Goal: Use online tool/utility: Utilize a website feature to perform a specific function

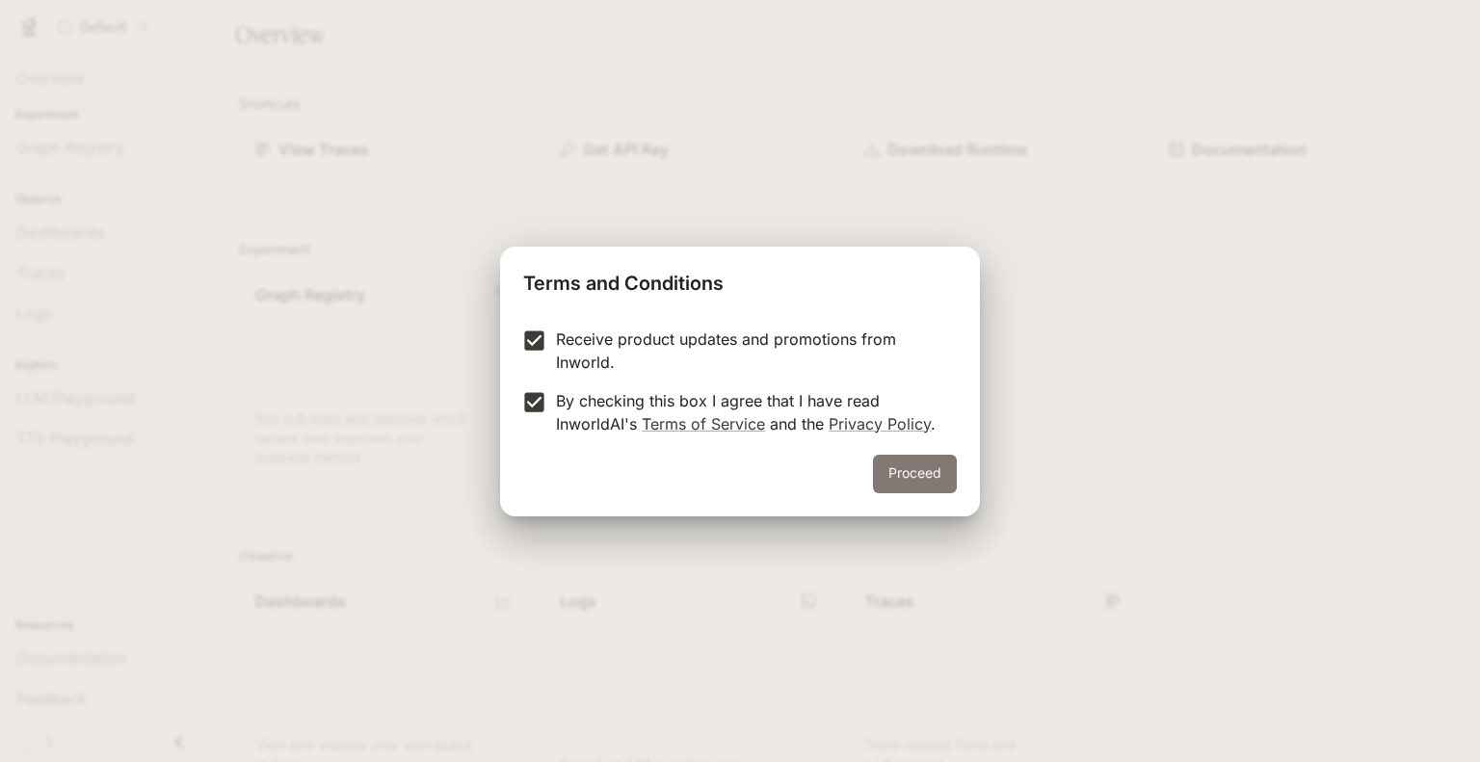
click at [928, 477] on button "Proceed" at bounding box center [915, 474] width 84 height 39
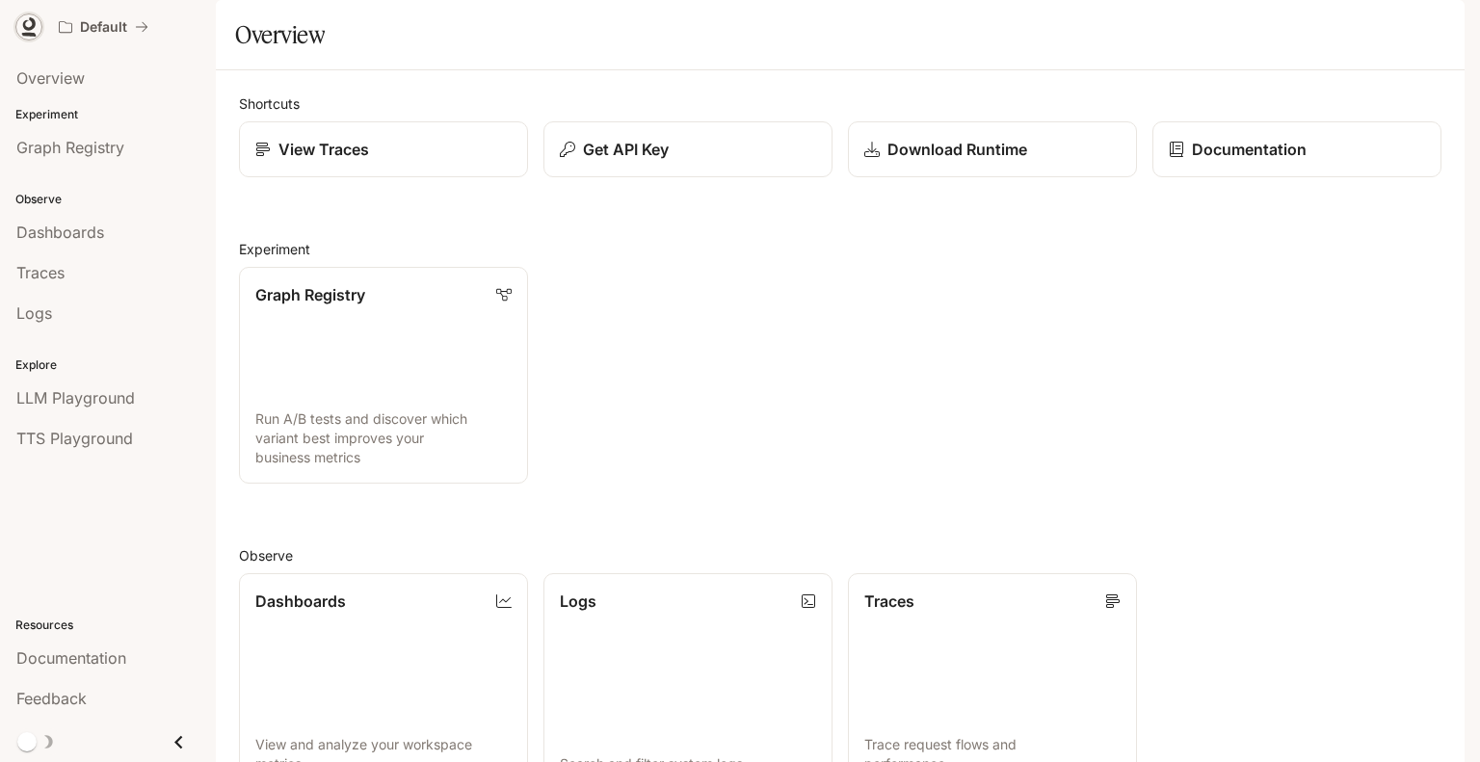
click at [29, 27] on icon at bounding box center [29, 23] width 13 height 13
click at [255, 156] on icon at bounding box center [261, 149] width 13 height 13
click at [29, 26] on icon at bounding box center [28, 26] width 19 height 19
click at [264, 157] on icon at bounding box center [261, 149] width 15 height 15
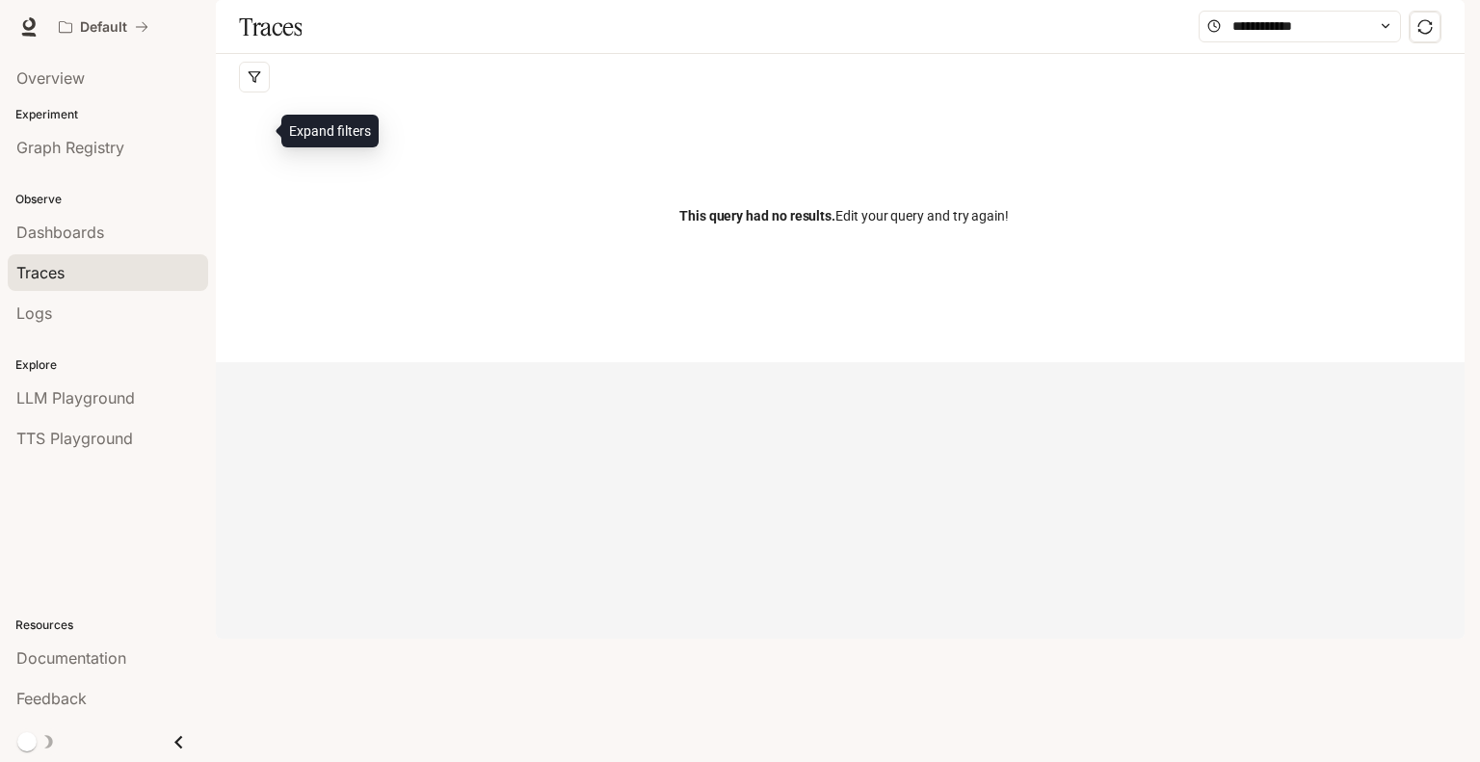
click at [260, 84] on icon "button" at bounding box center [254, 76] width 13 height 13
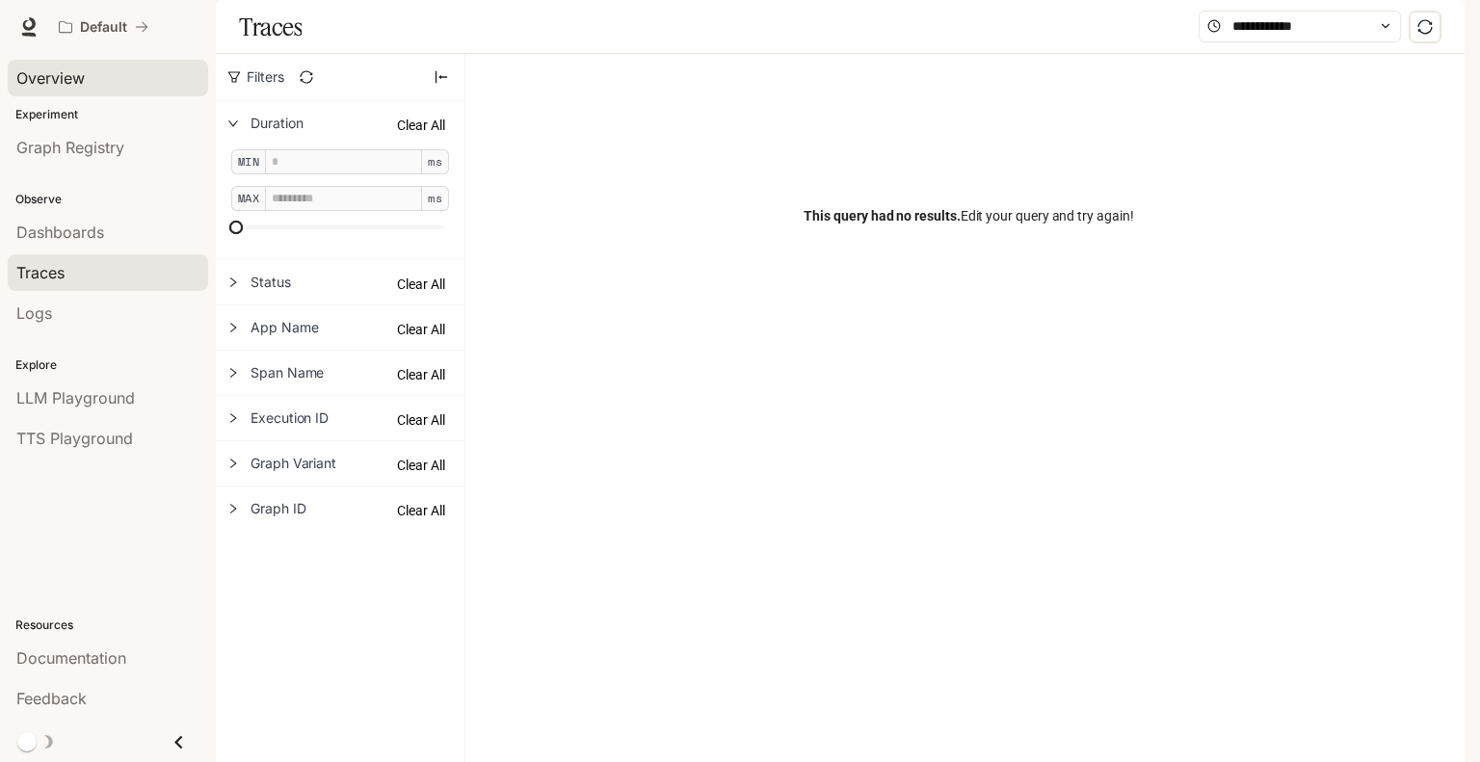
click at [59, 85] on span "Overview" at bounding box center [50, 77] width 68 height 23
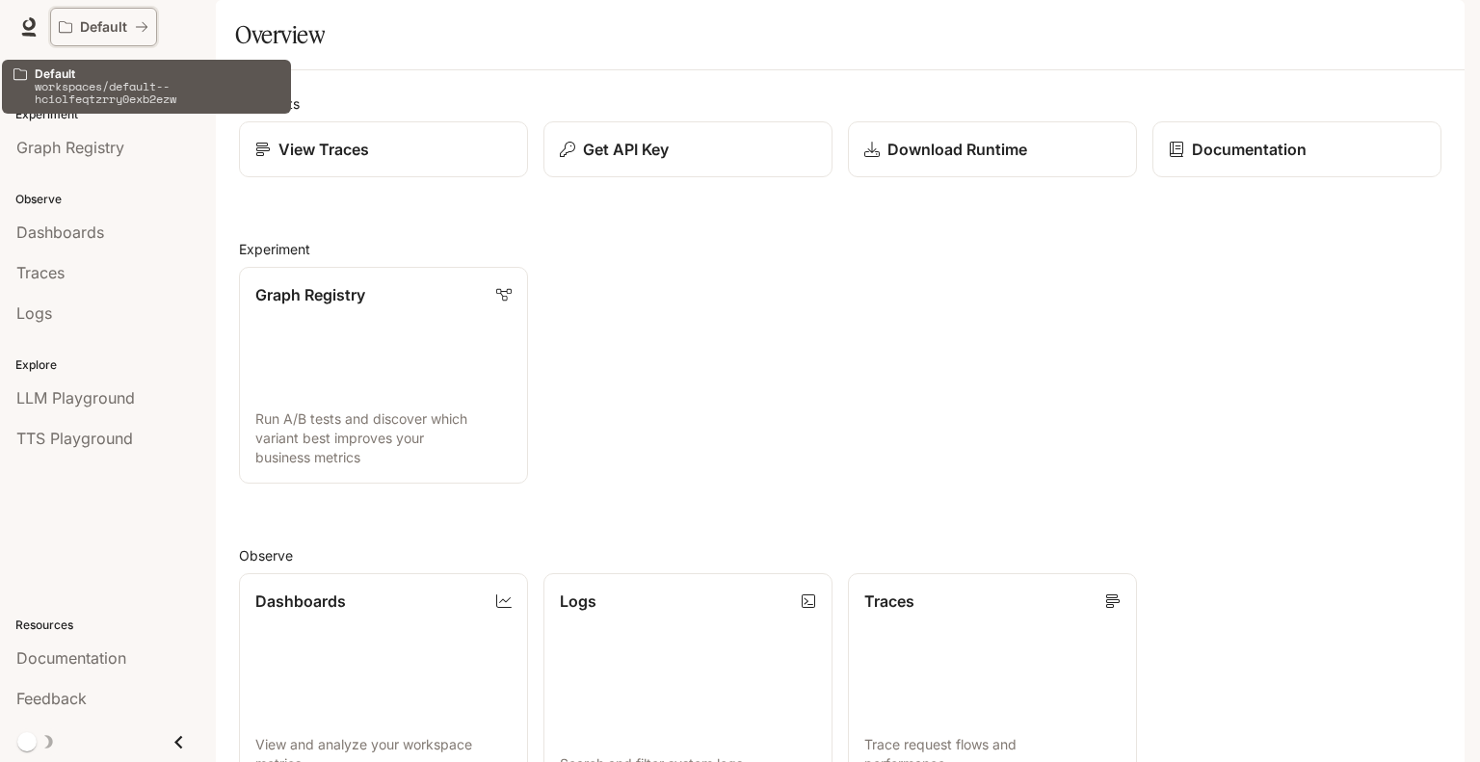
click at [103, 16] on button "Default" at bounding box center [103, 27] width 107 height 39
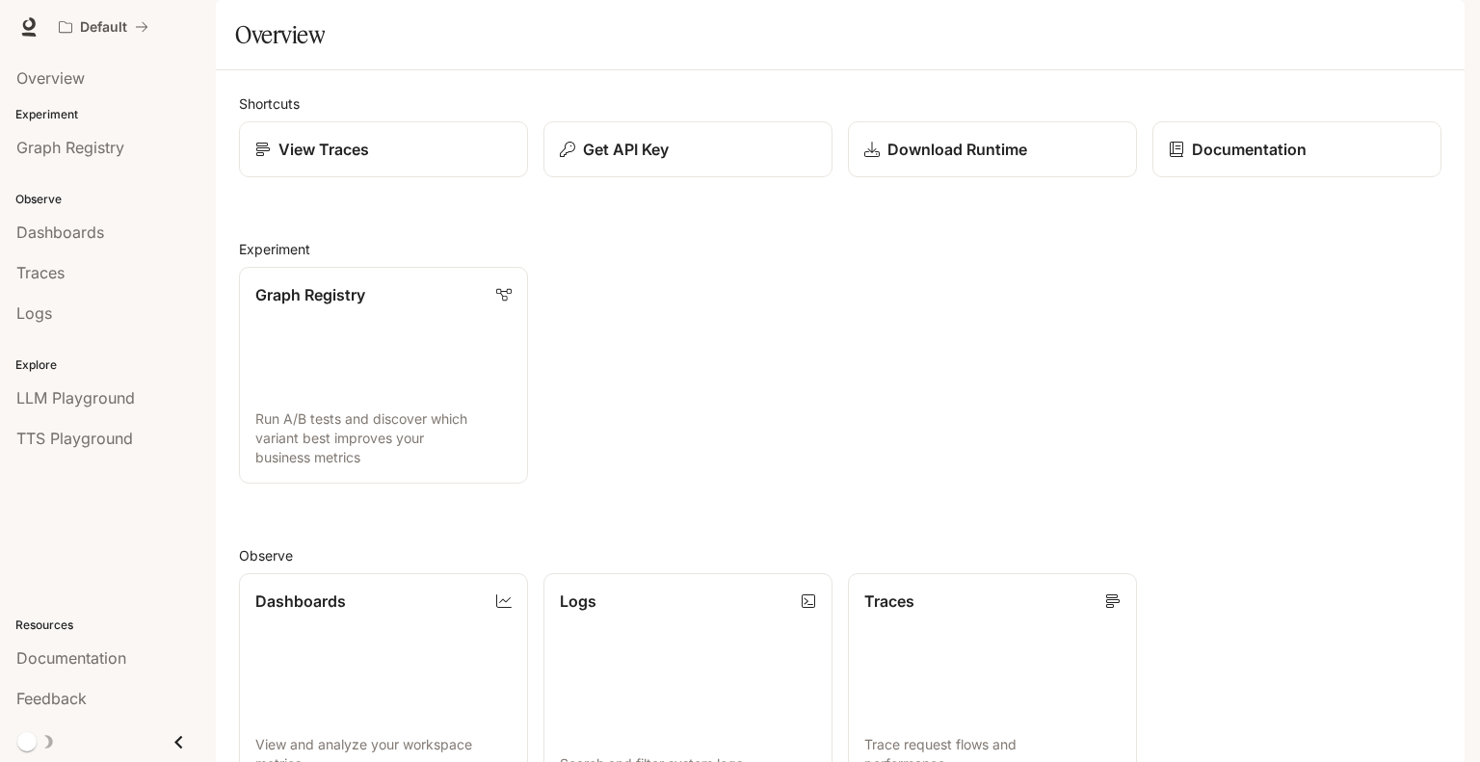
click at [1341, 23] on span "Documentation" at bounding box center [1348, 27] width 95 height 24
click at [119, 399] on span "LLM Playground" at bounding box center [75, 397] width 119 height 23
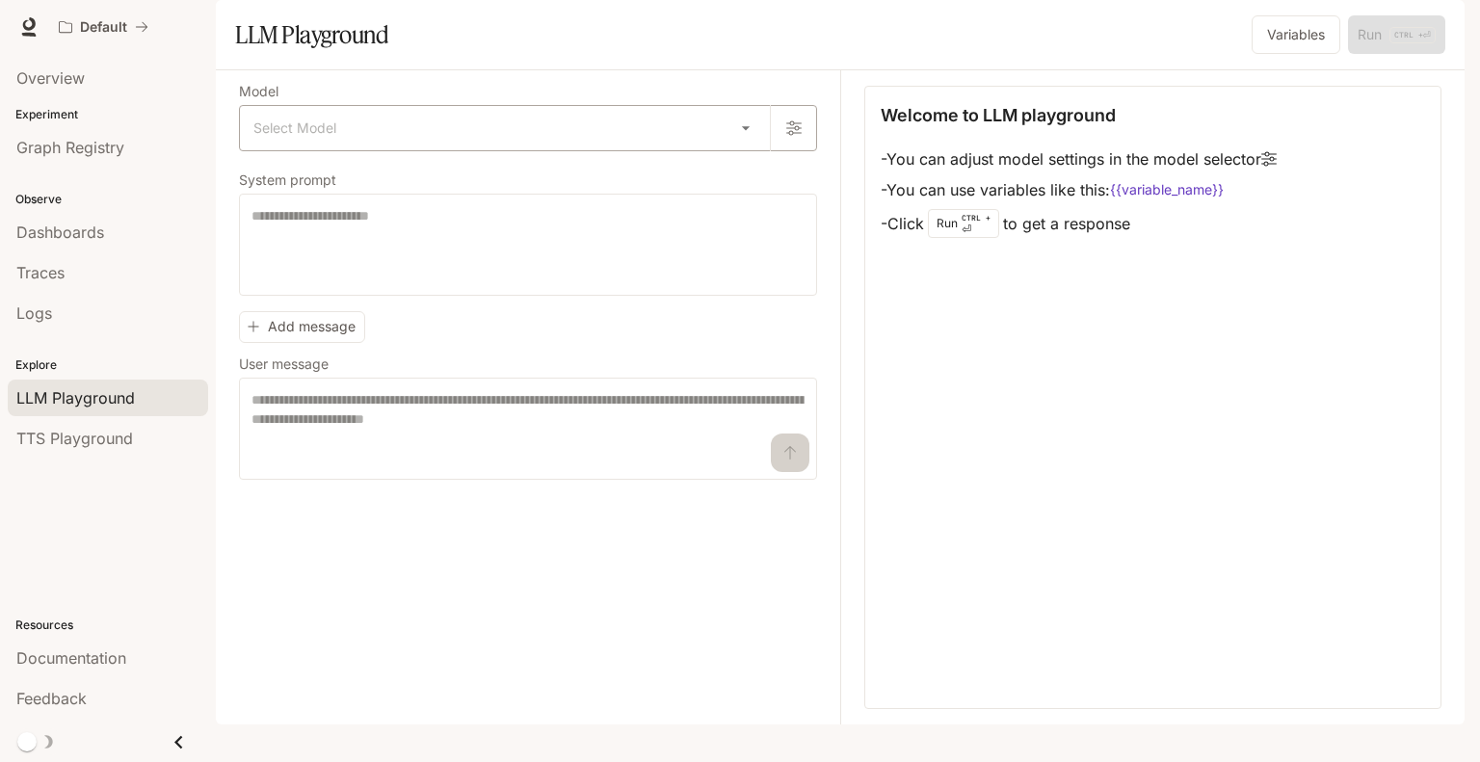
click at [755, 183] on body "Skip to main content Default Documentation Documentation Portal Overview Experi…" at bounding box center [740, 381] width 1480 height 762
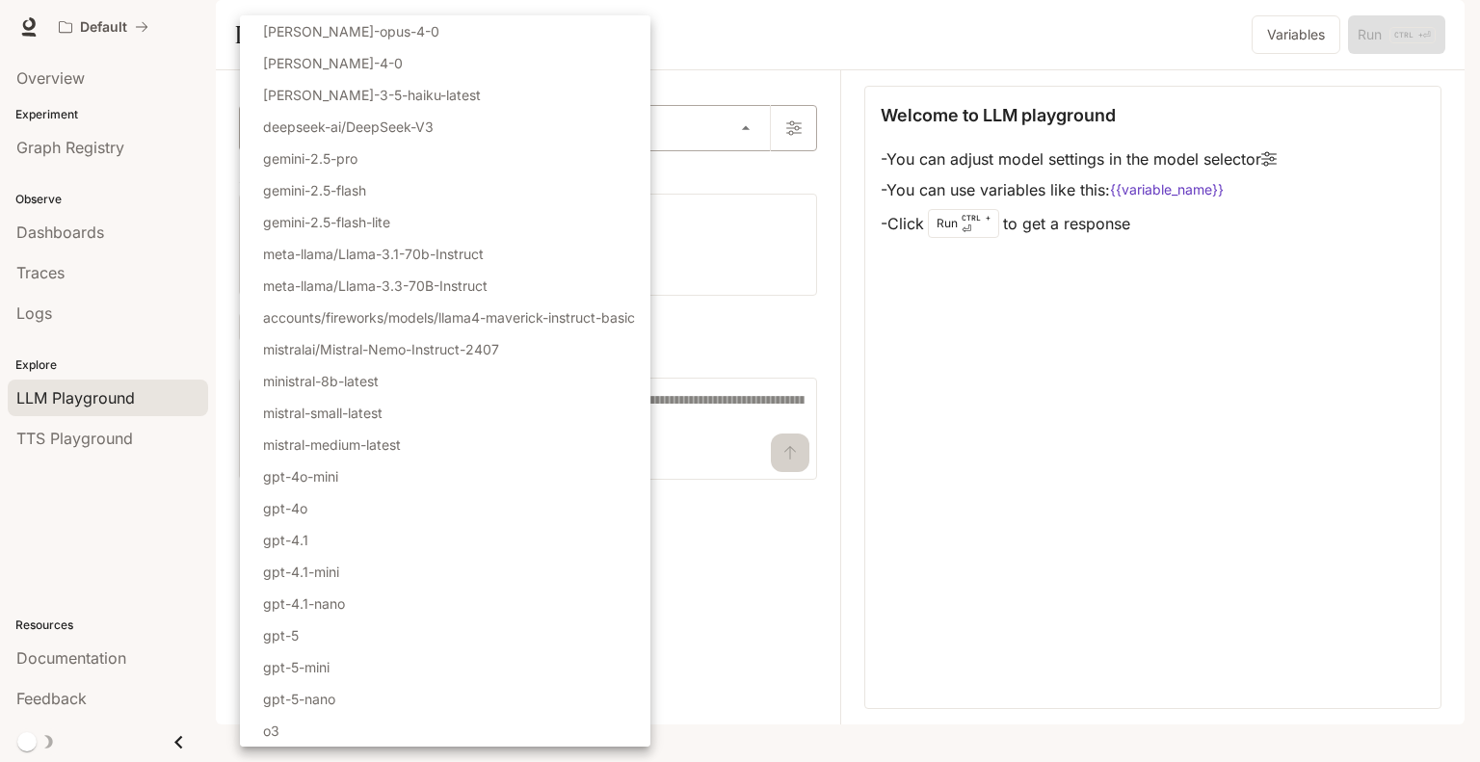
click at [755, 183] on div at bounding box center [740, 381] width 1480 height 762
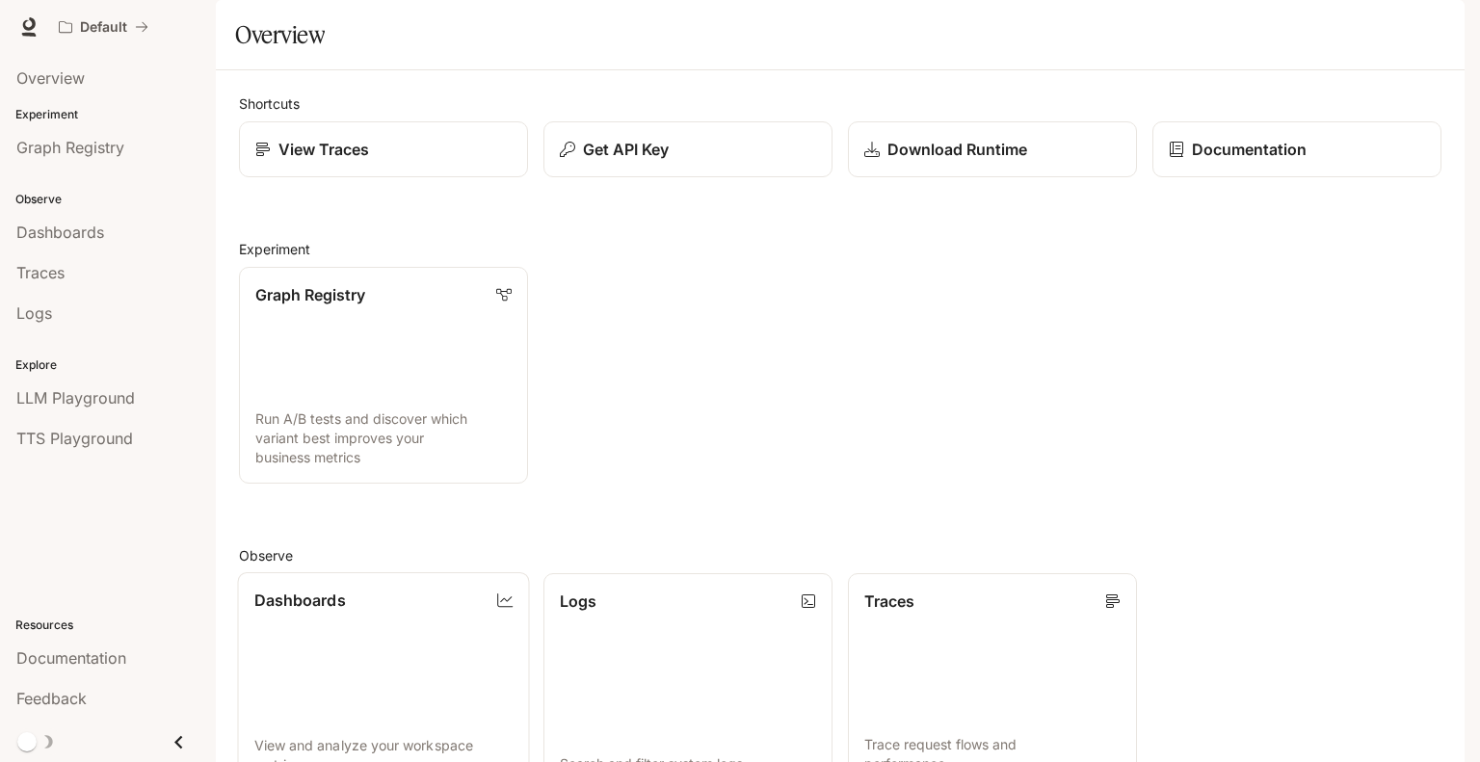
click at [376, 688] on link "Dashboards View and analyze your workspace metrics" at bounding box center [384, 681] width 292 height 219
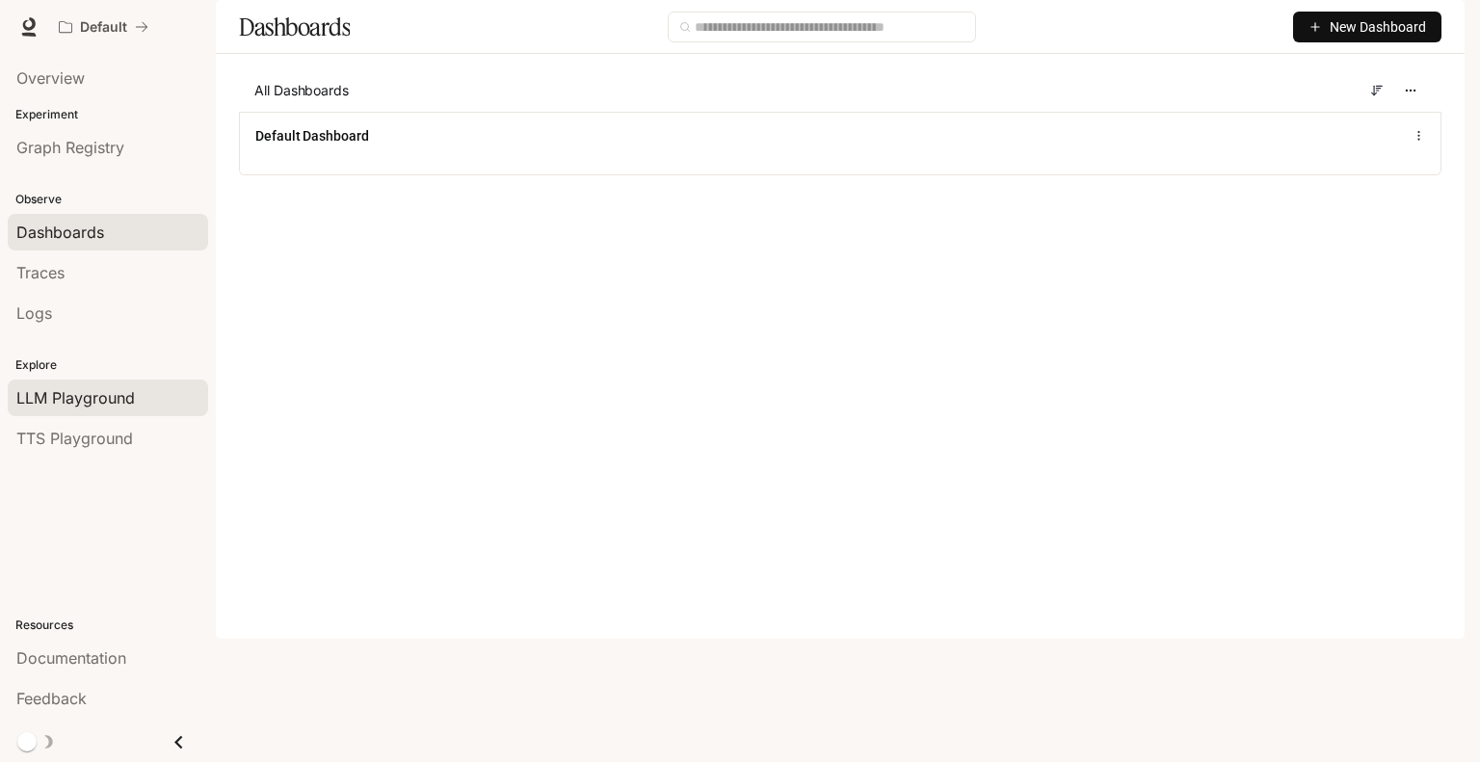
click at [141, 393] on div "LLM Playground" at bounding box center [107, 397] width 183 height 23
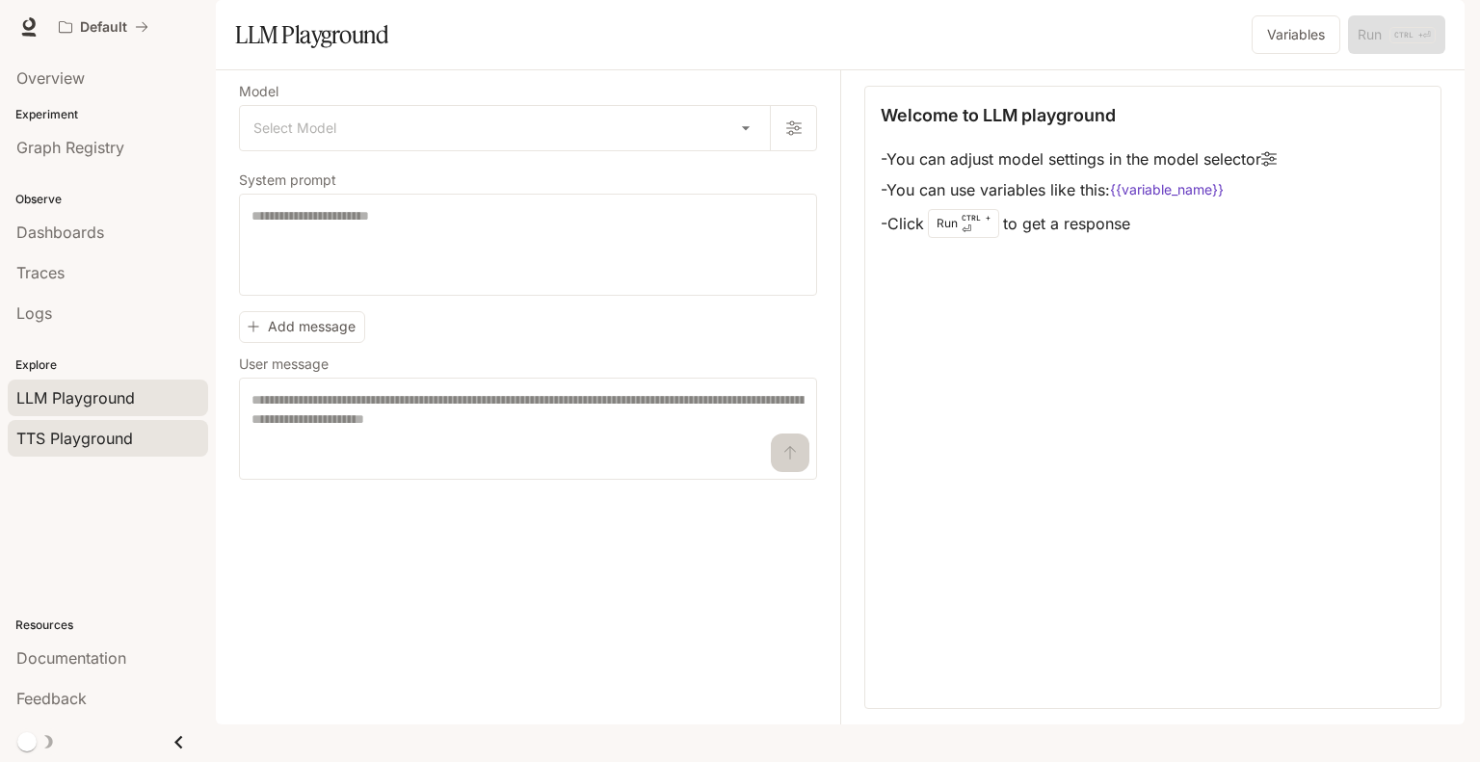
click at [135, 434] on div "TTS Playground" at bounding box center [107, 438] width 183 height 23
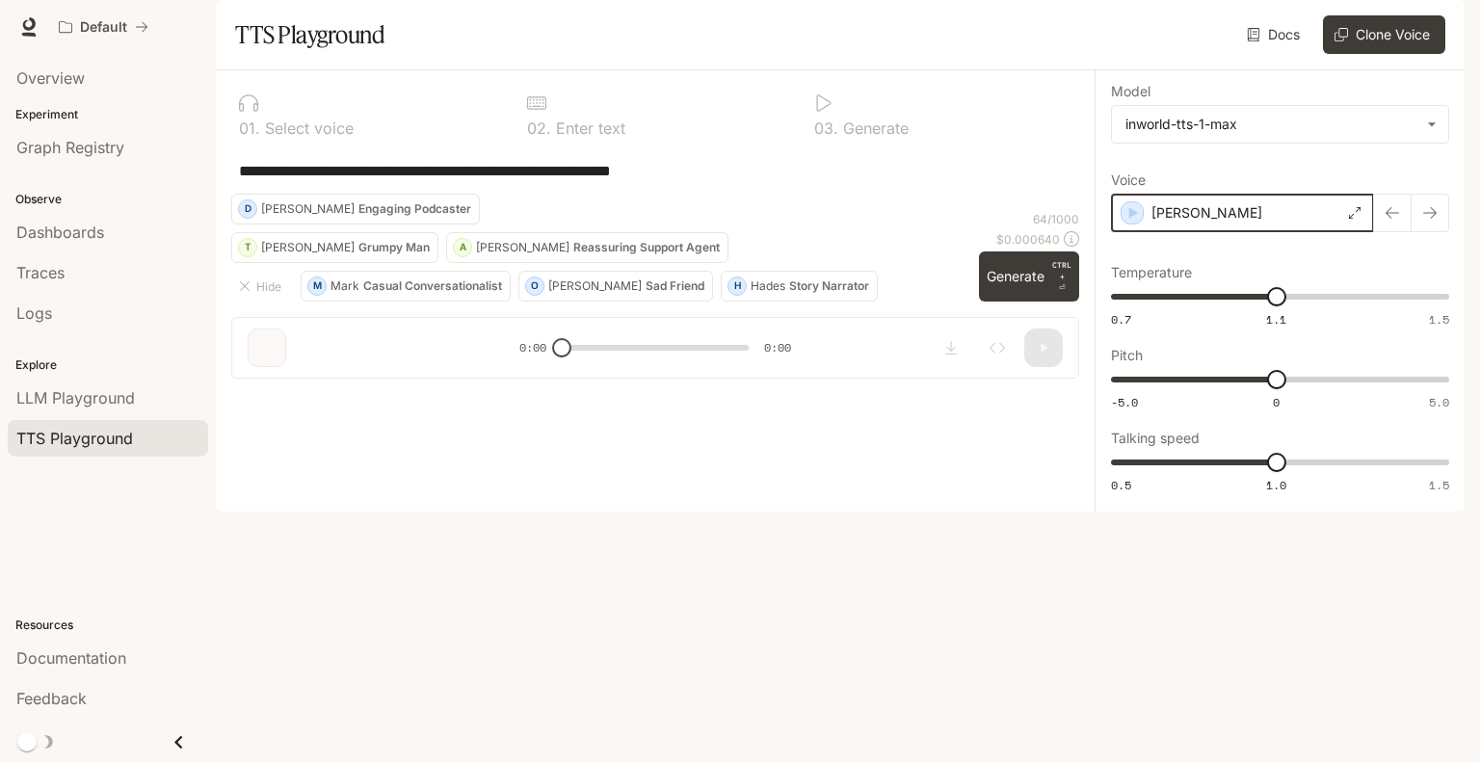
click at [1125, 223] on icon "button" at bounding box center [1131, 212] width 19 height 19
click at [108, 238] on div "Dashboards" at bounding box center [107, 232] width 183 height 23
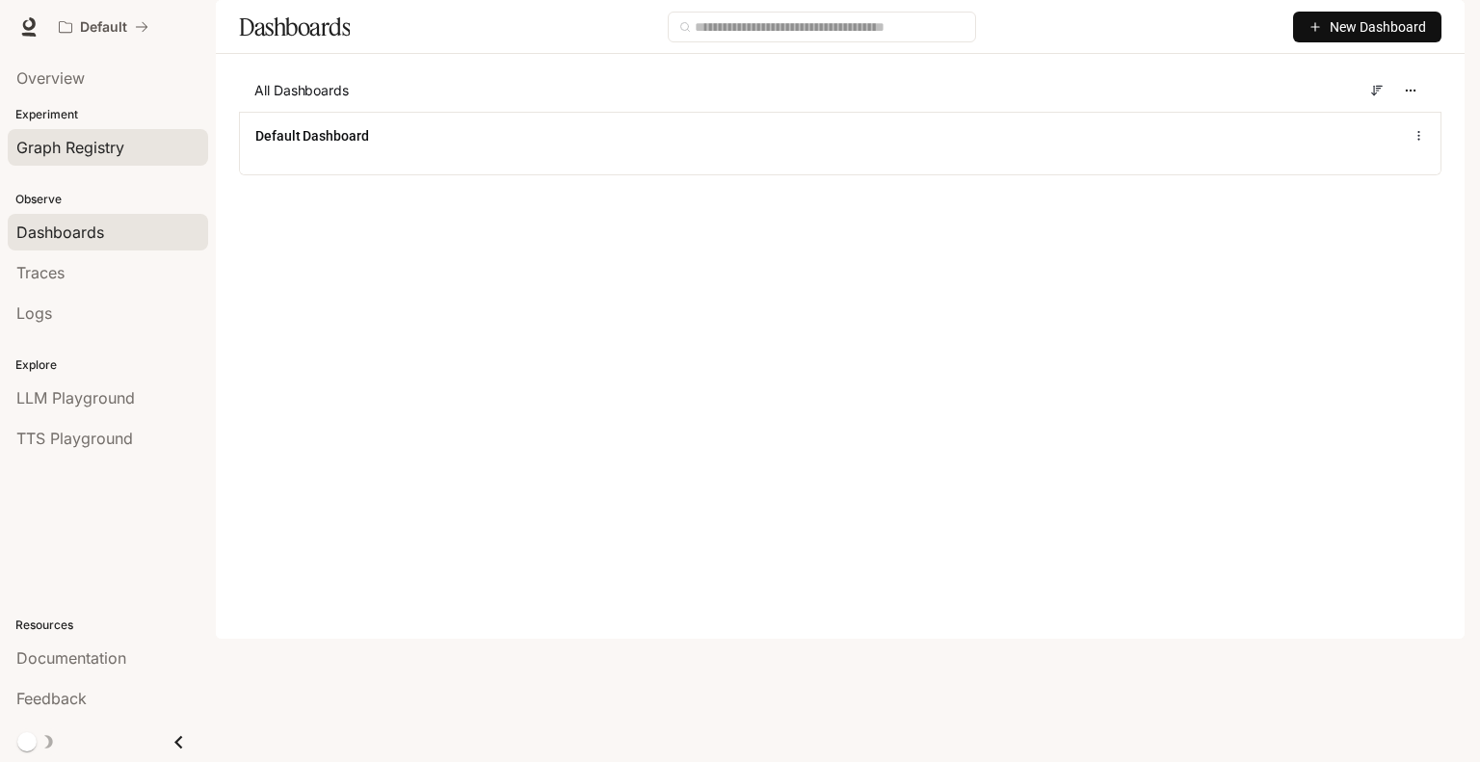
click at [113, 145] on span "Graph Registry" at bounding box center [70, 147] width 108 height 23
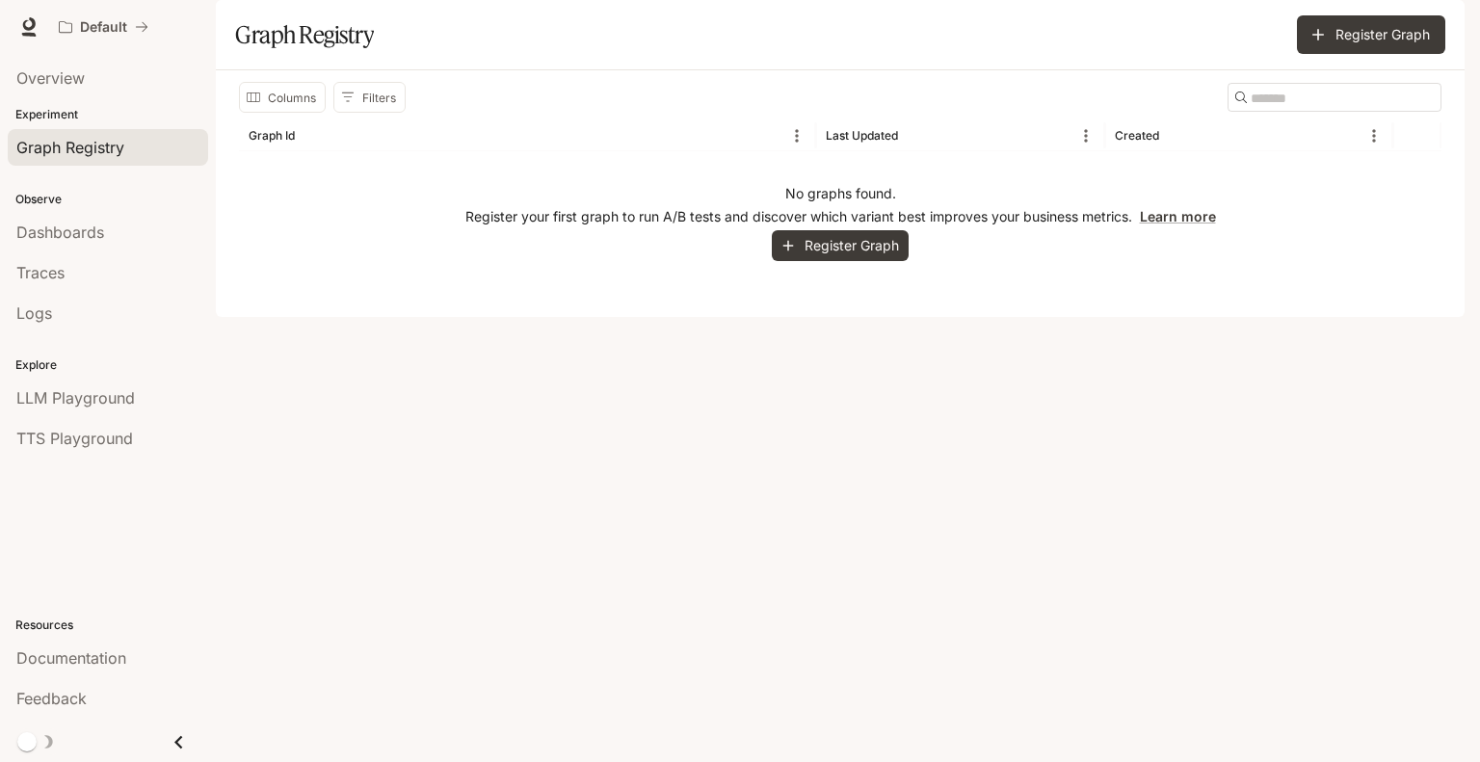
click at [169, 745] on icon "Close drawer" at bounding box center [179, 742] width 26 height 26
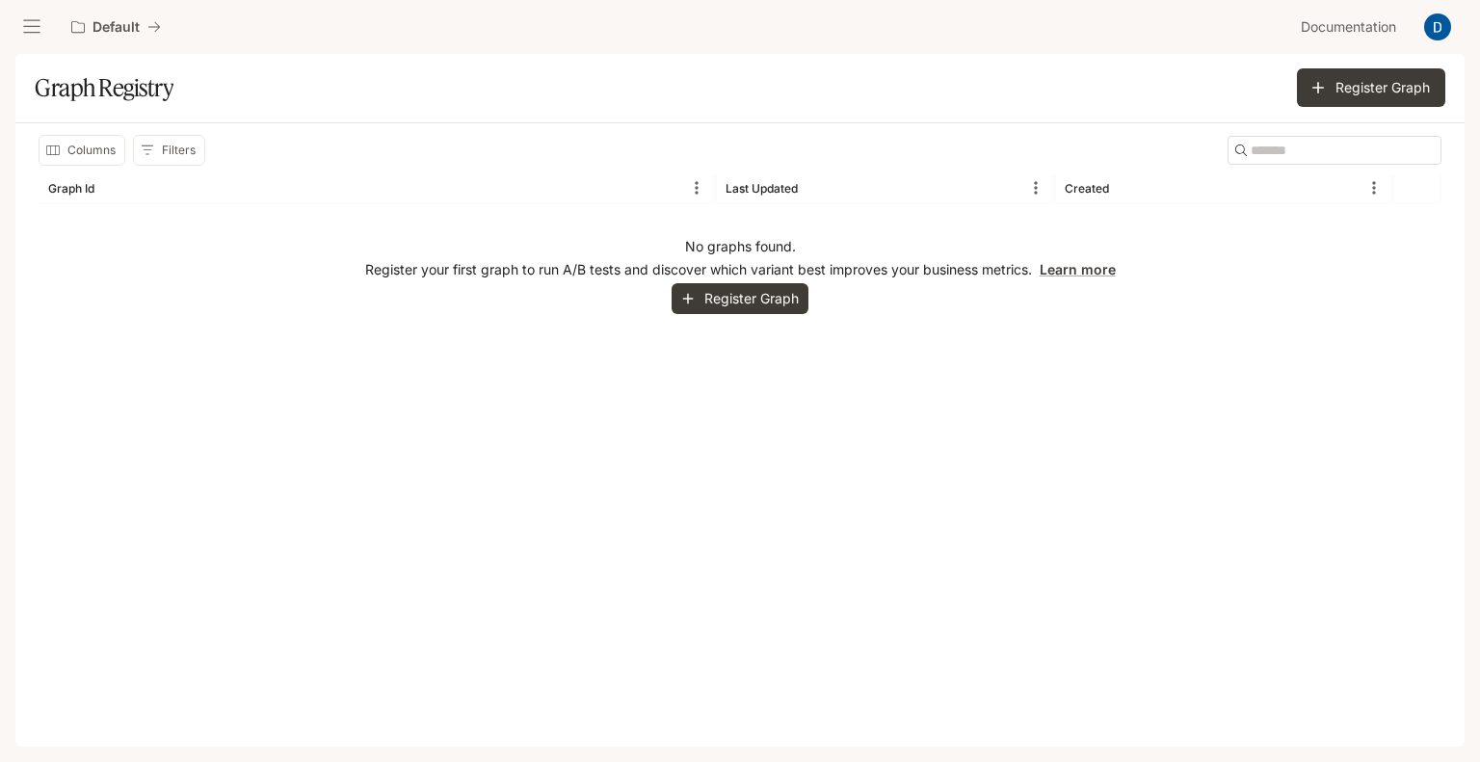
click at [37, 27] on icon "open drawer" at bounding box center [31, 26] width 19 height 19
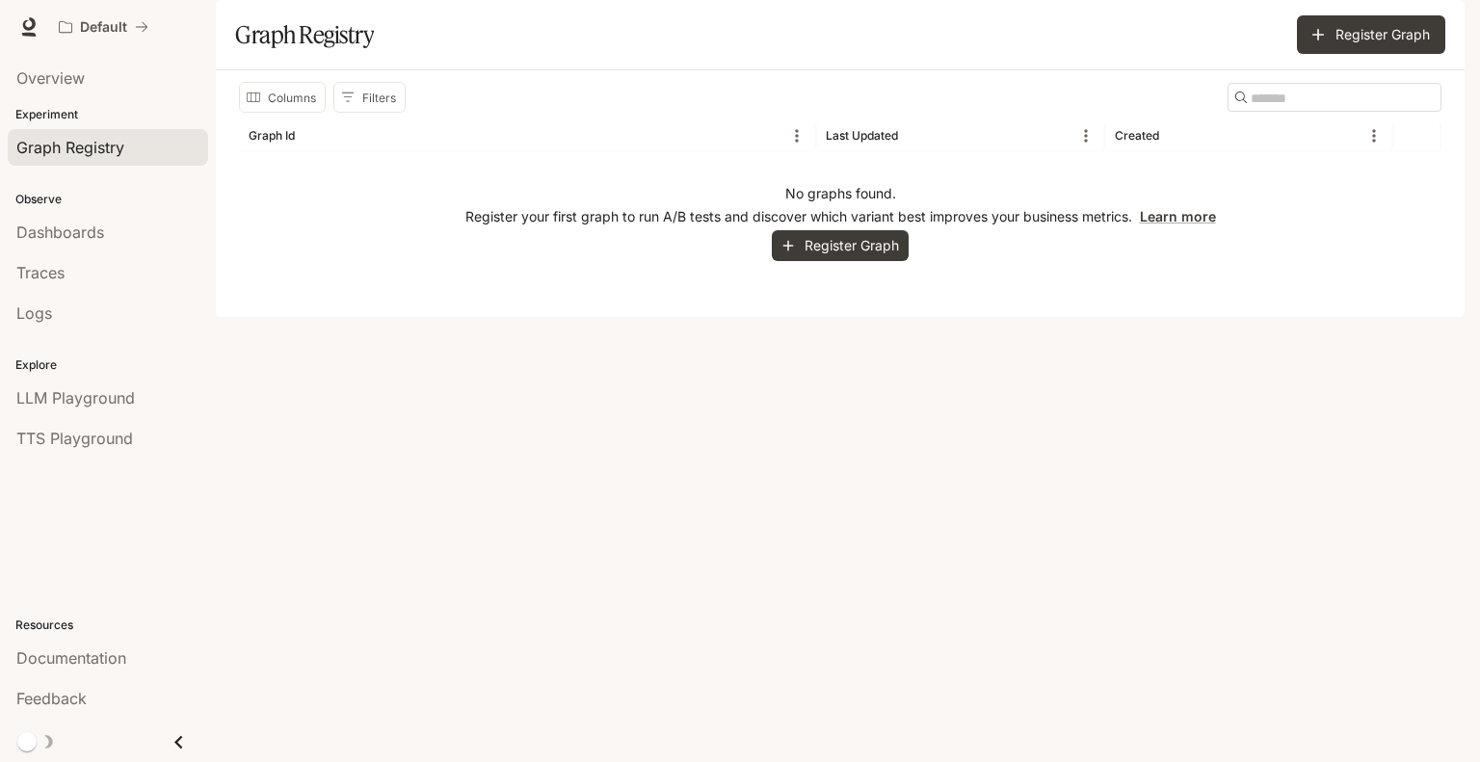
click at [1439, 8] on button "button" at bounding box center [1437, 27] width 39 height 39
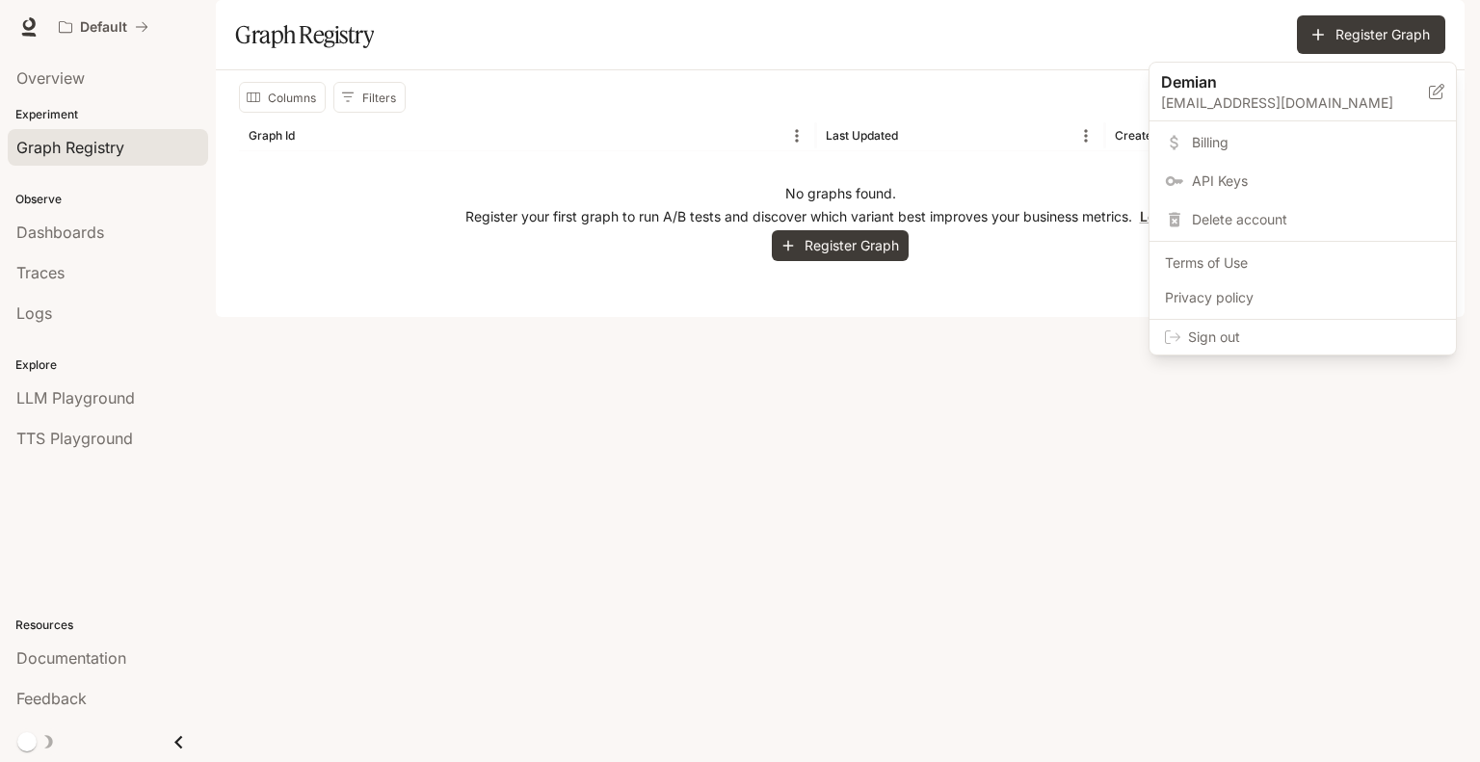
click at [1443, 28] on div at bounding box center [740, 381] width 1480 height 762
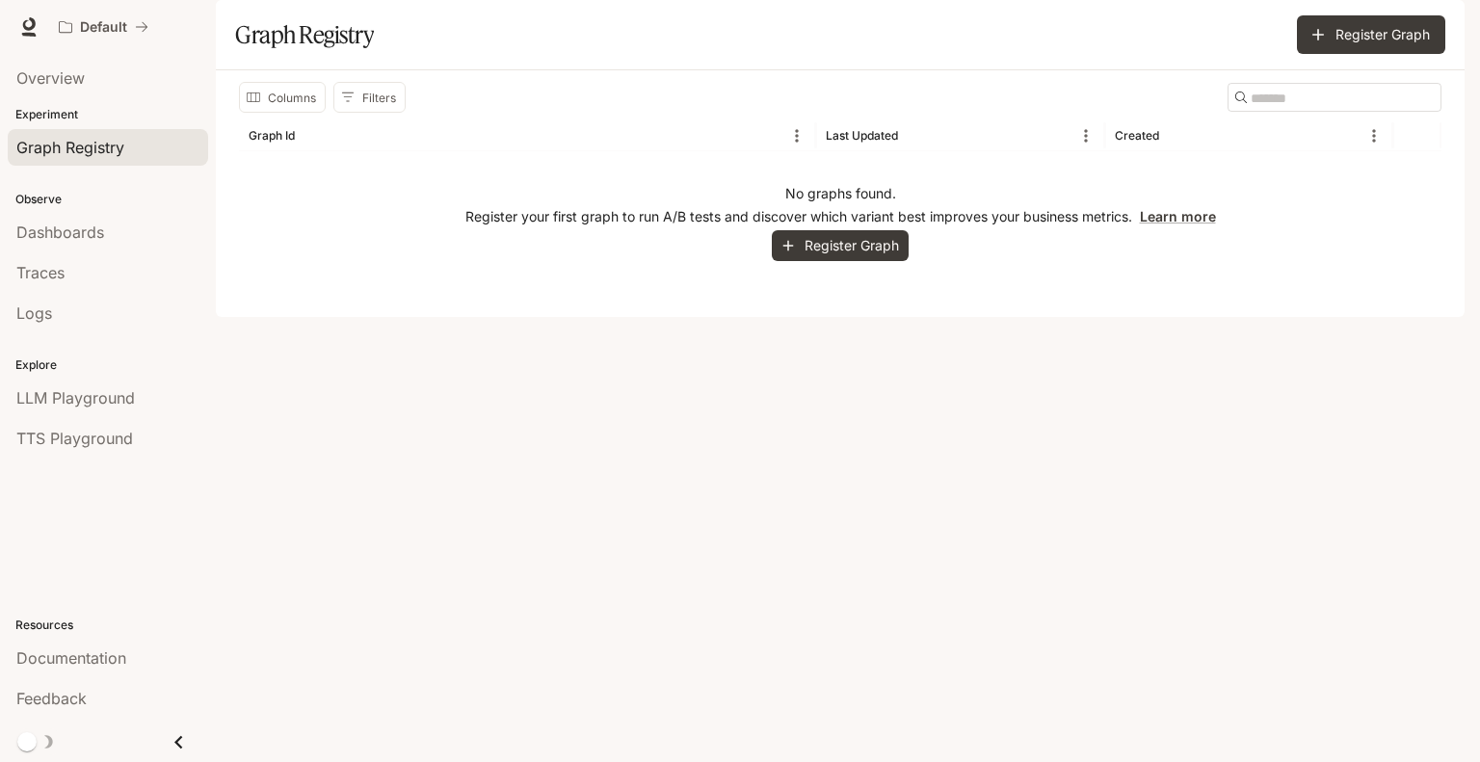
click at [1438, 28] on img "button" at bounding box center [1437, 26] width 27 height 27
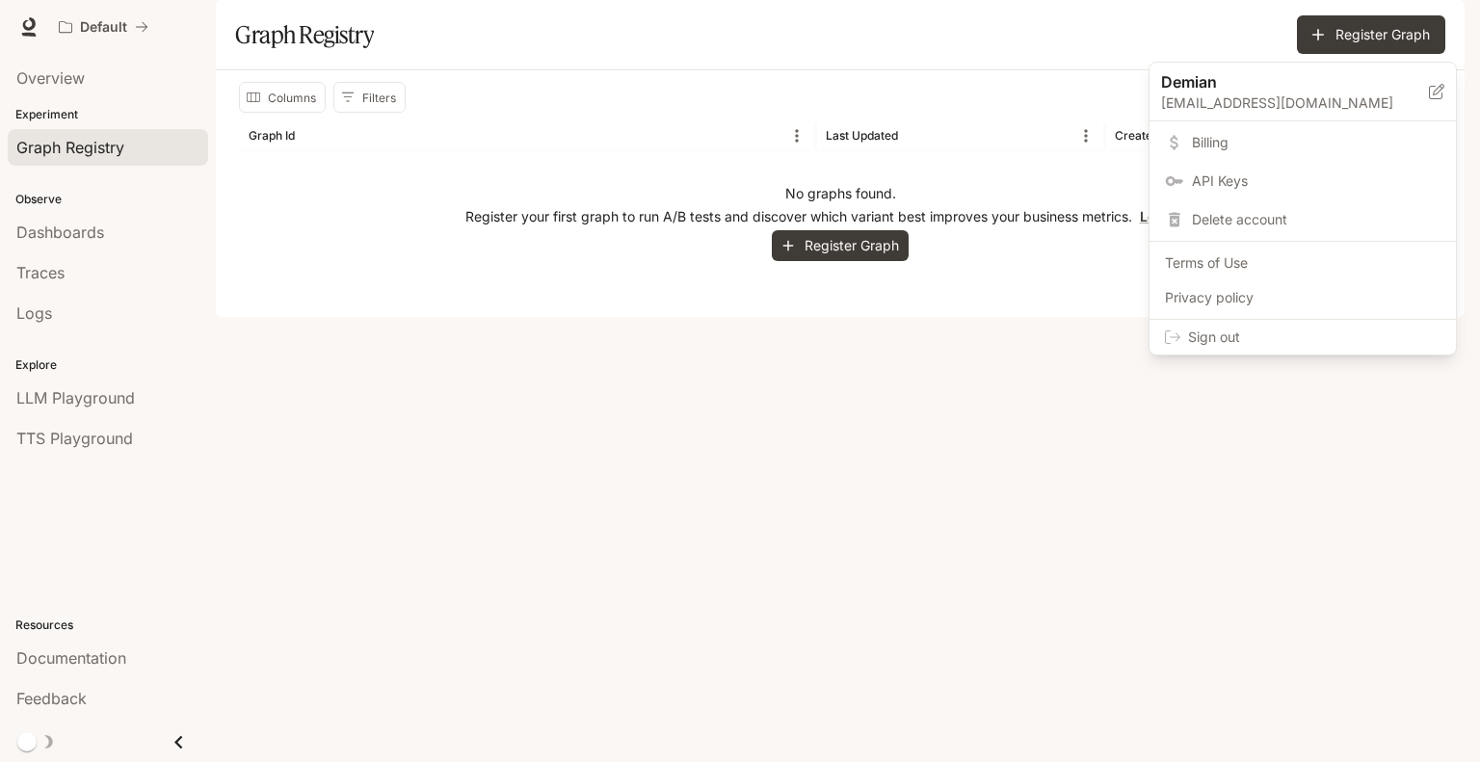
click at [1438, 28] on div at bounding box center [740, 381] width 1480 height 762
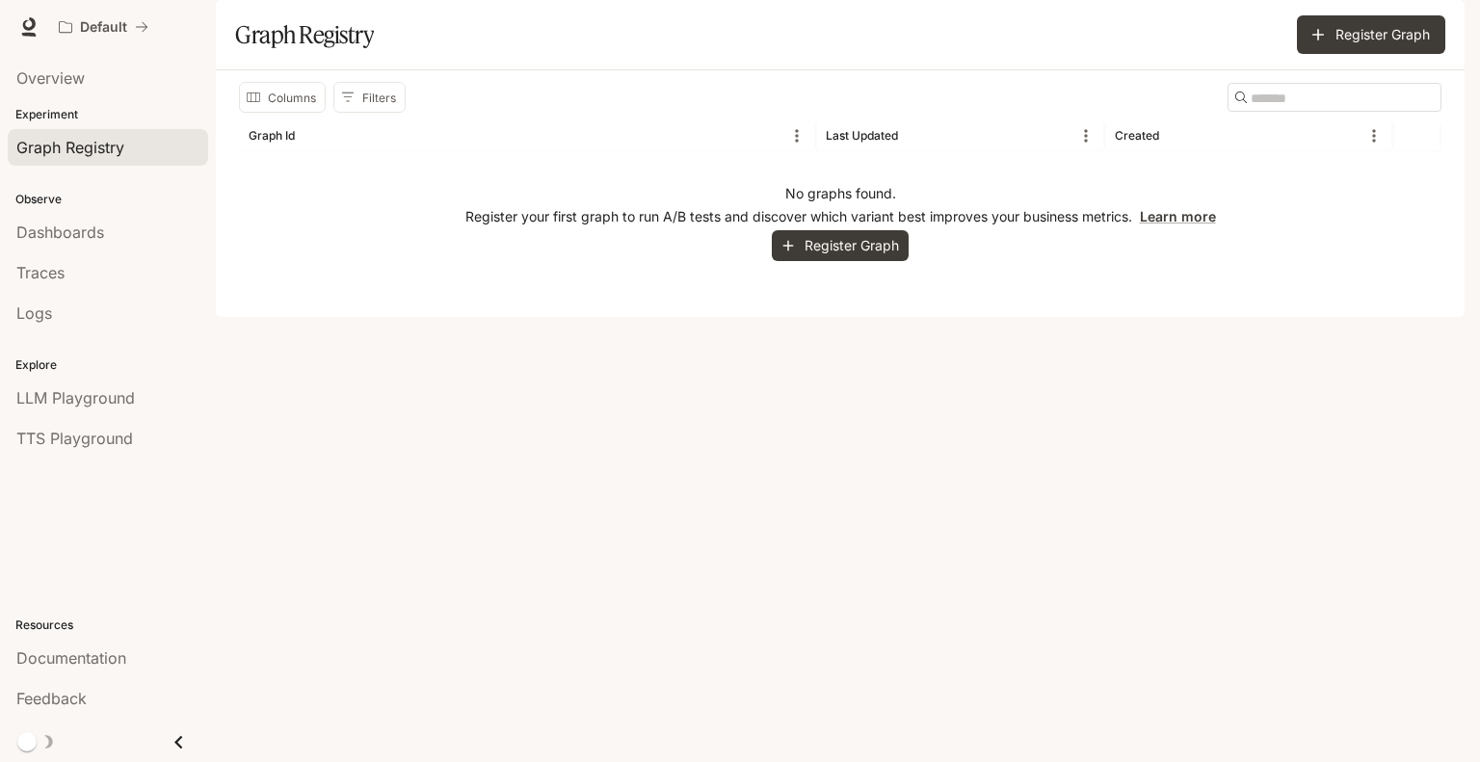
click at [1438, 28] on img "button" at bounding box center [1437, 26] width 27 height 27
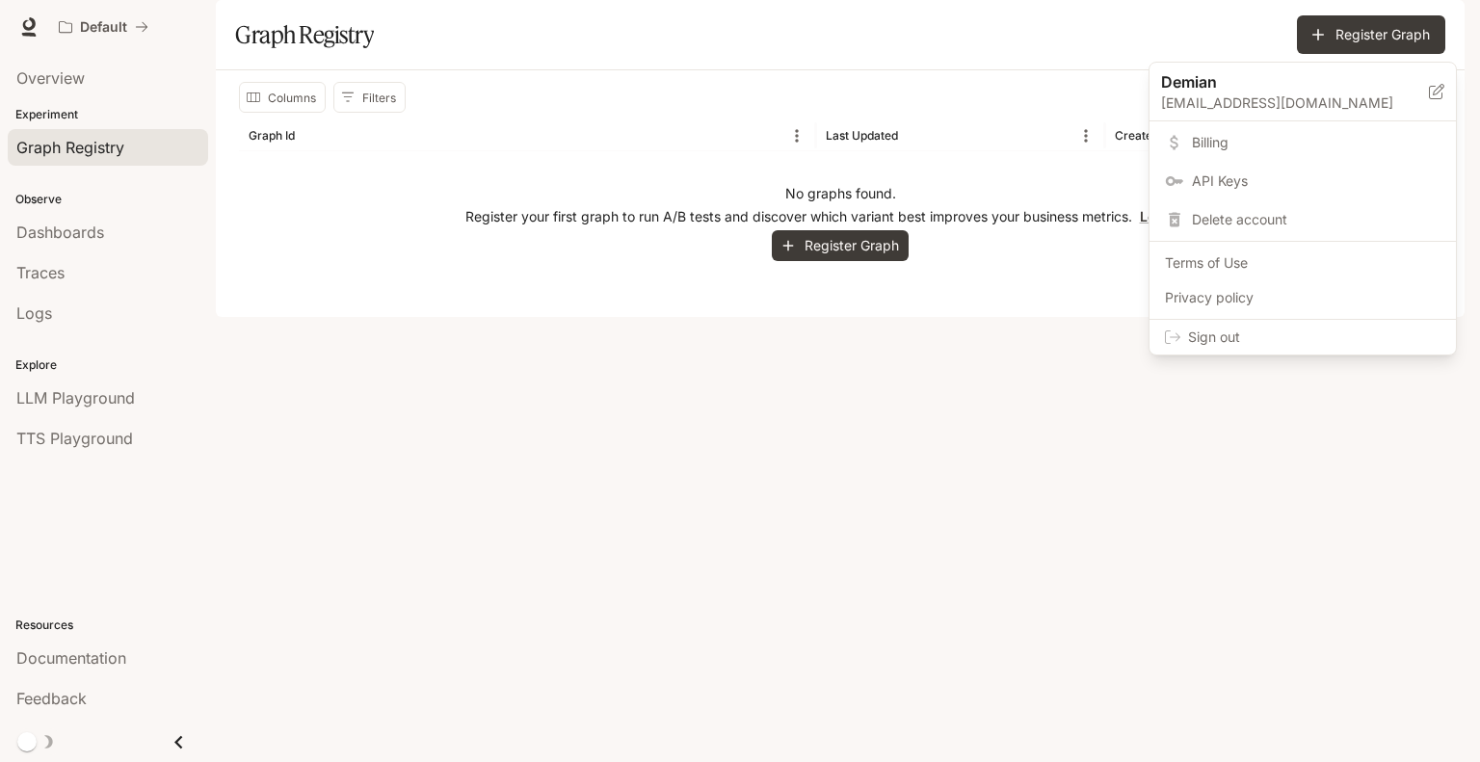
click at [85, 74] on div at bounding box center [740, 381] width 1480 height 762
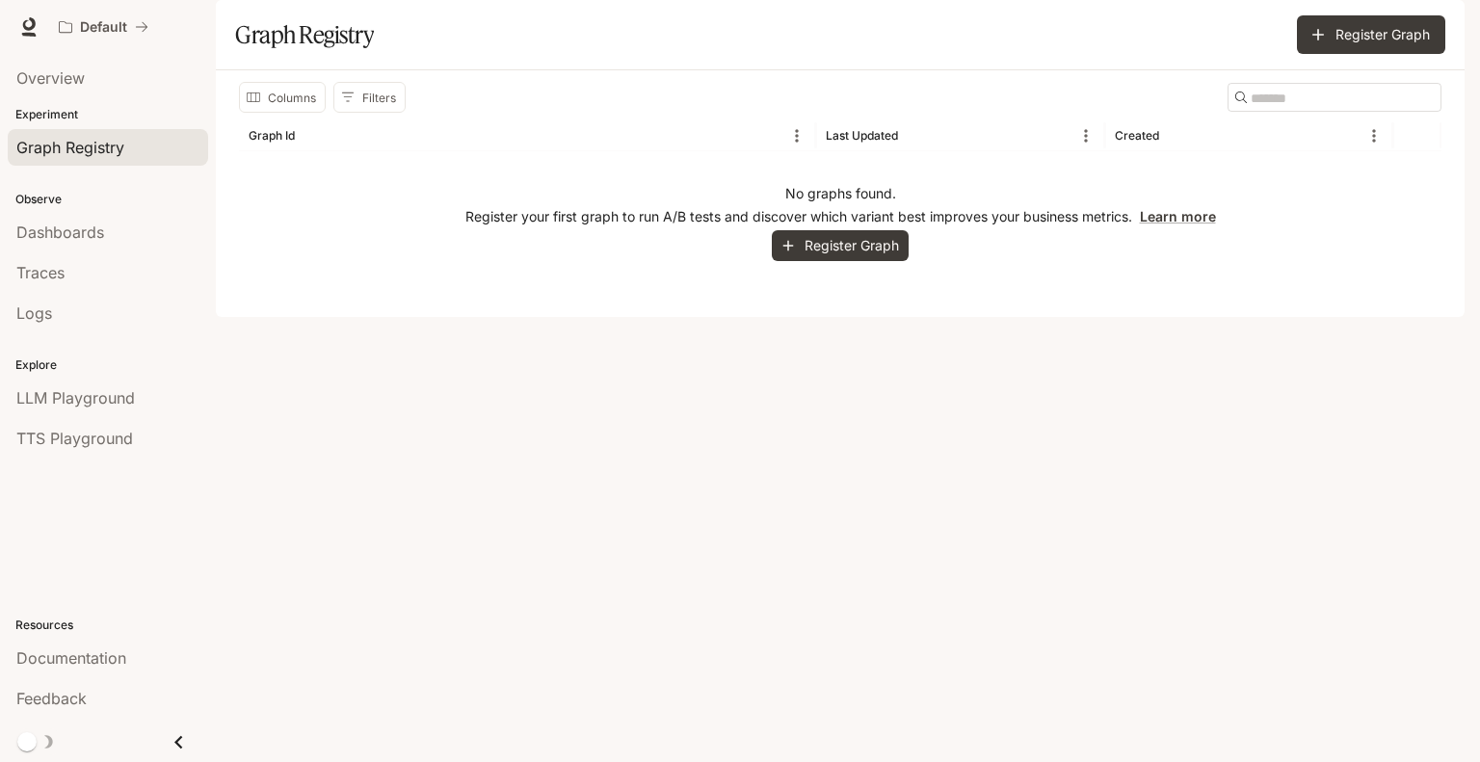
click at [28, 72] on span "Overview" at bounding box center [50, 77] width 68 height 23
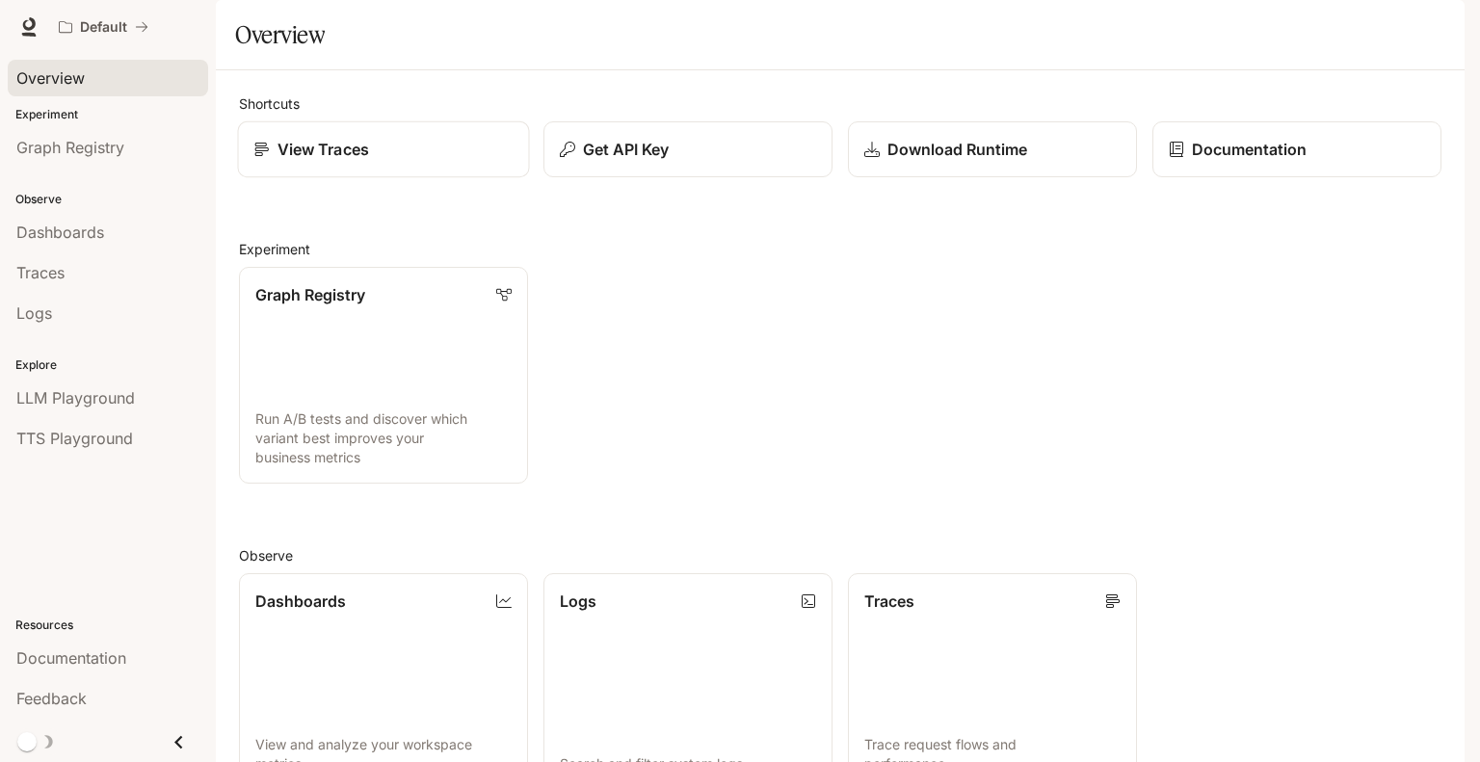
click at [306, 161] on p "View Traces" at bounding box center [323, 149] width 92 height 23
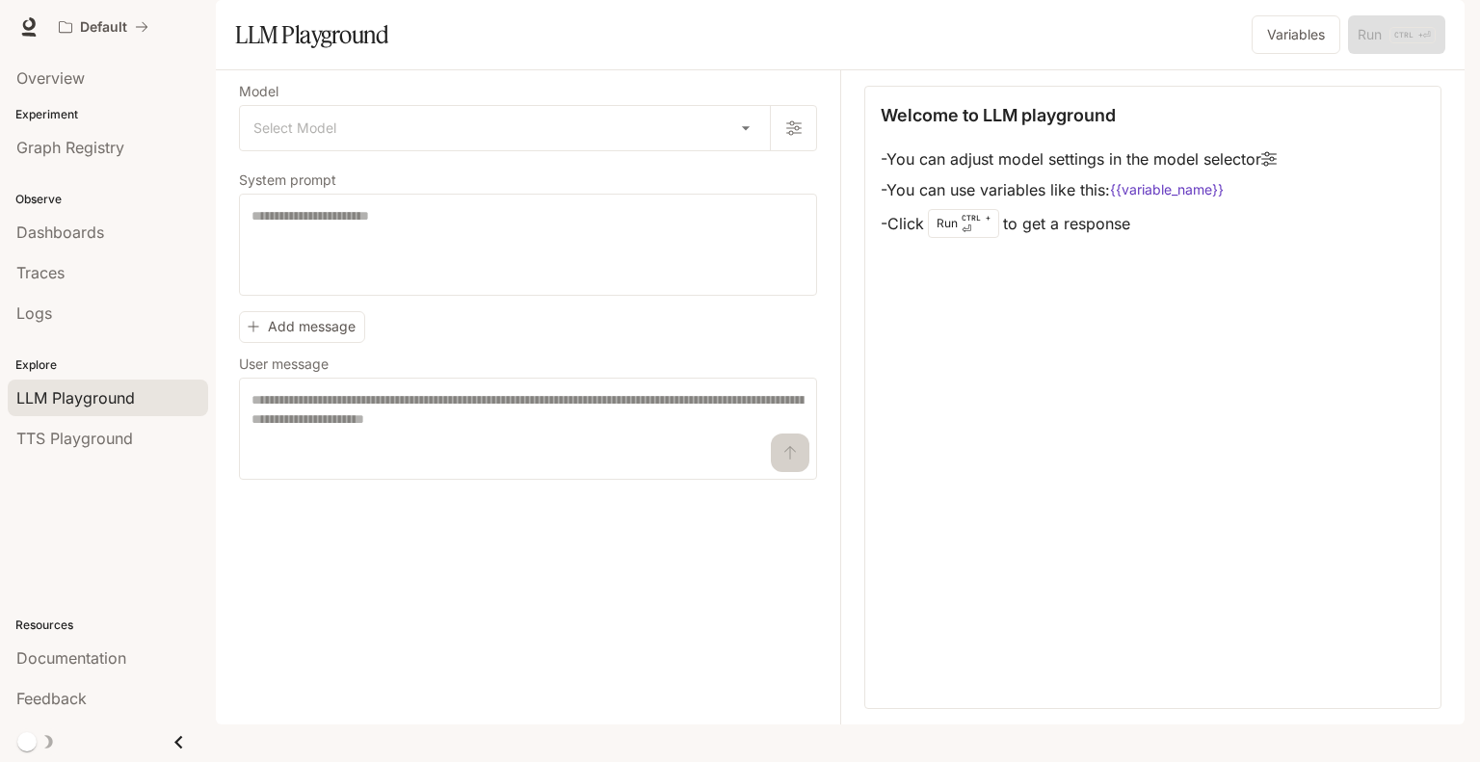
click at [1431, 30] on img "button" at bounding box center [1437, 26] width 27 height 27
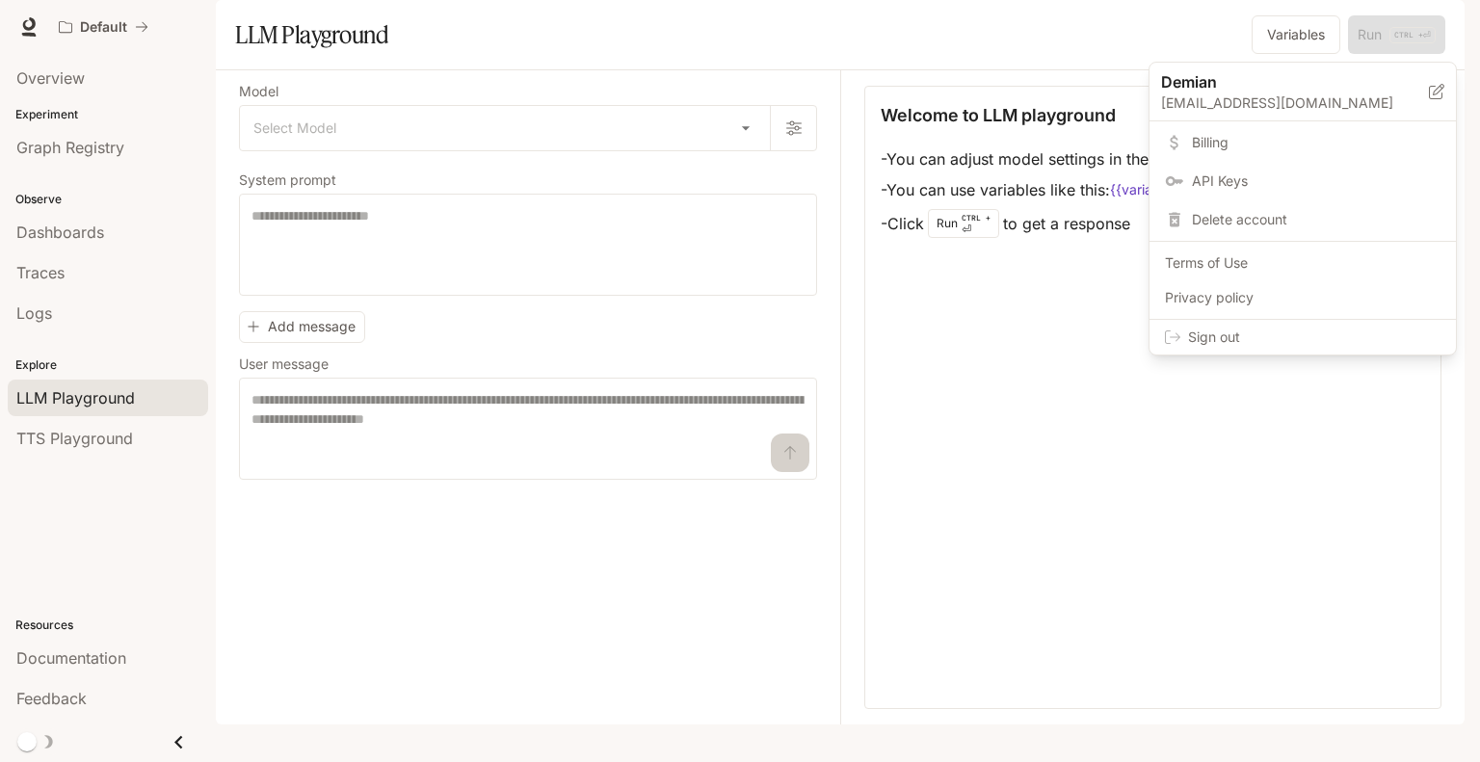
click at [1252, 344] on span "Sign out" at bounding box center [1314, 337] width 252 height 19
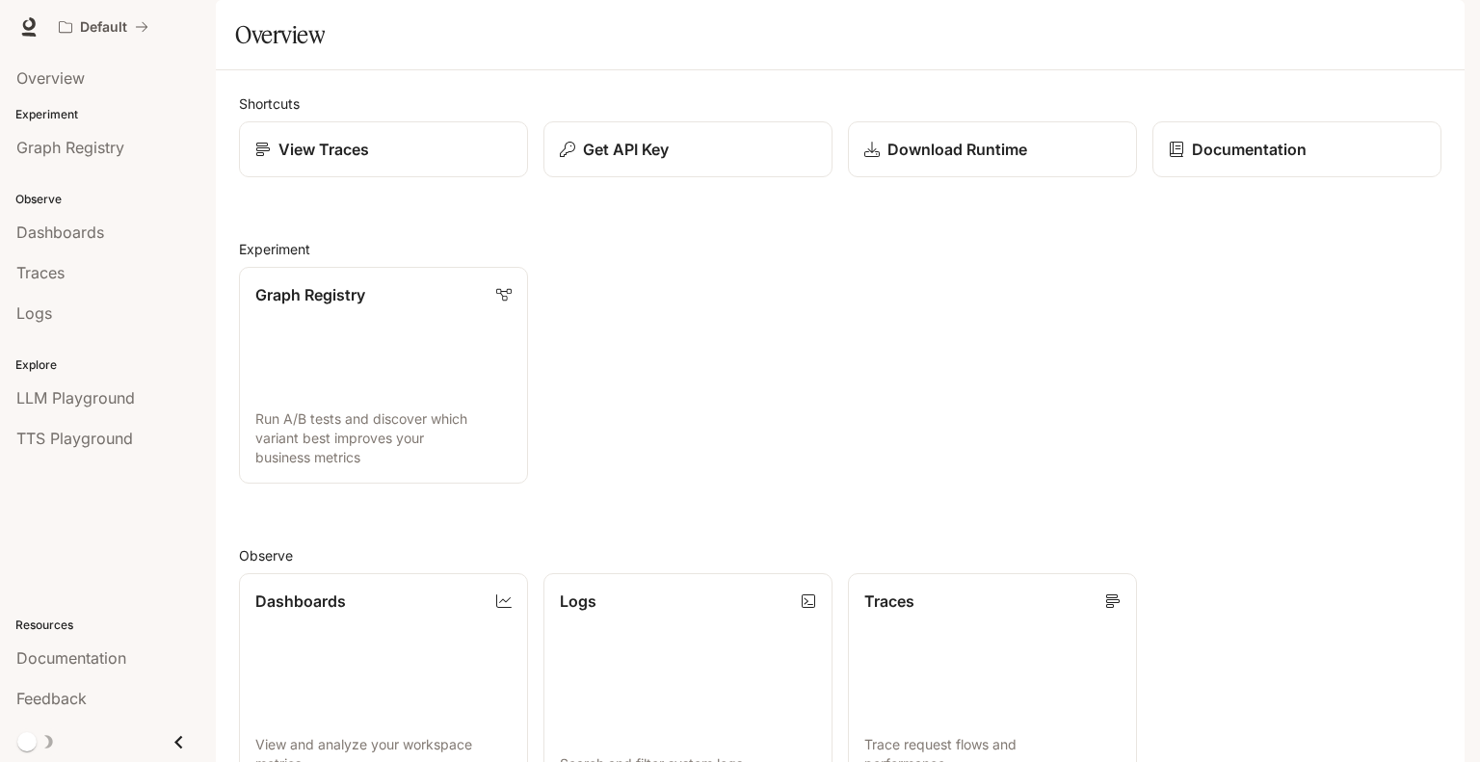
scroll to position [419, 0]
click at [139, 390] on div "LLM Playground" at bounding box center [107, 397] width 183 height 23
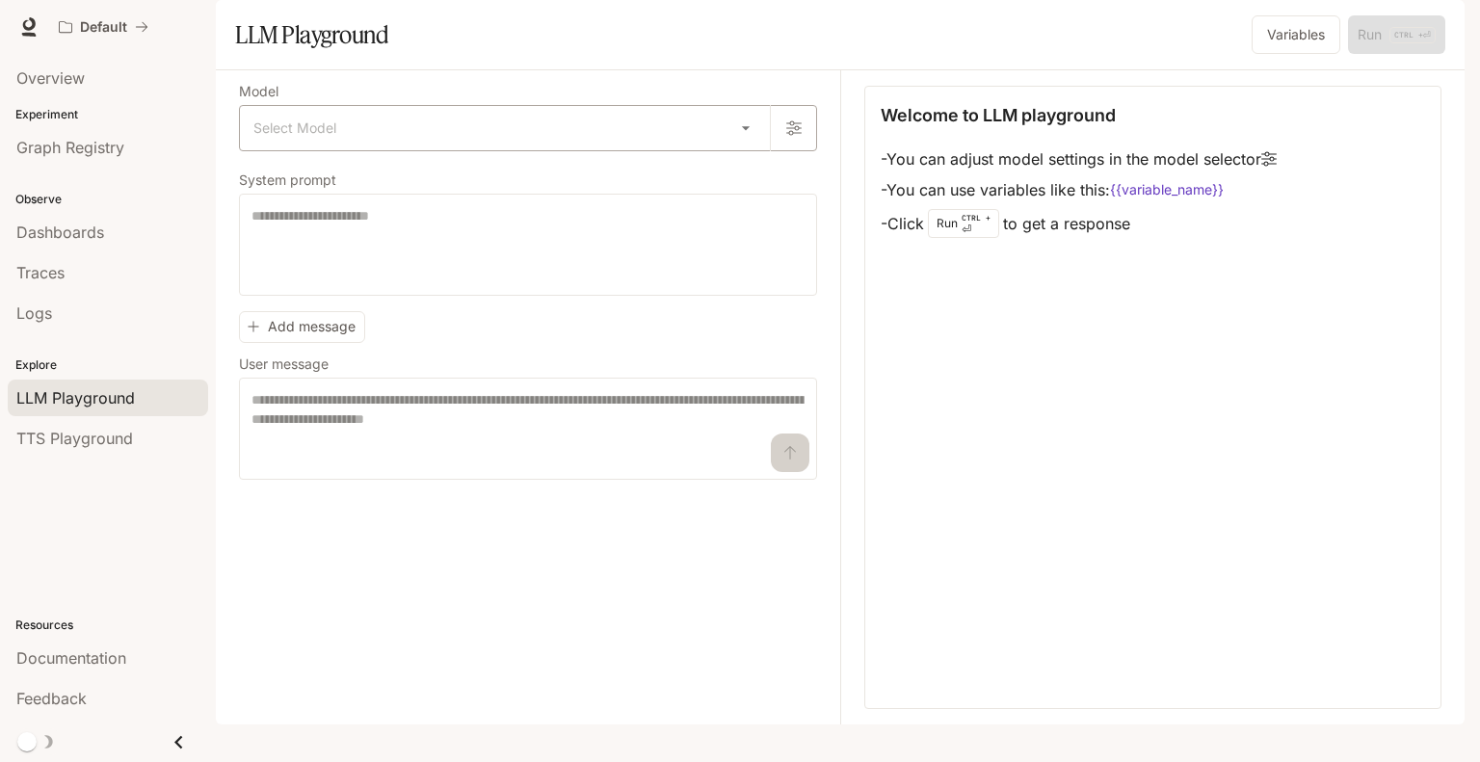
click at [754, 188] on body "Skip to main content Default Documentation Documentation Portal Overview Experi…" at bounding box center [740, 381] width 1480 height 762
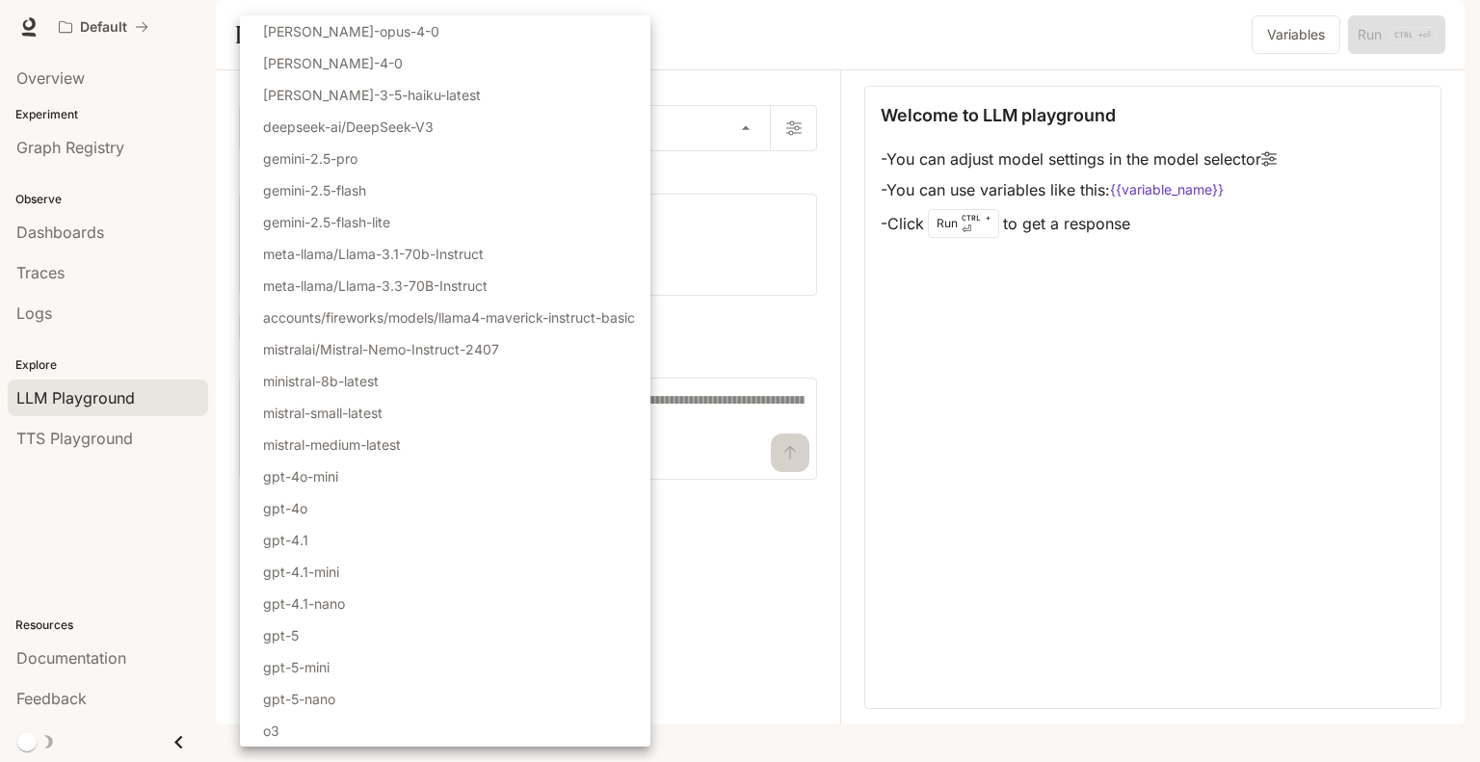
click at [477, 630] on li "gpt-5" at bounding box center [445, 635] width 410 height 32
type input "*****"
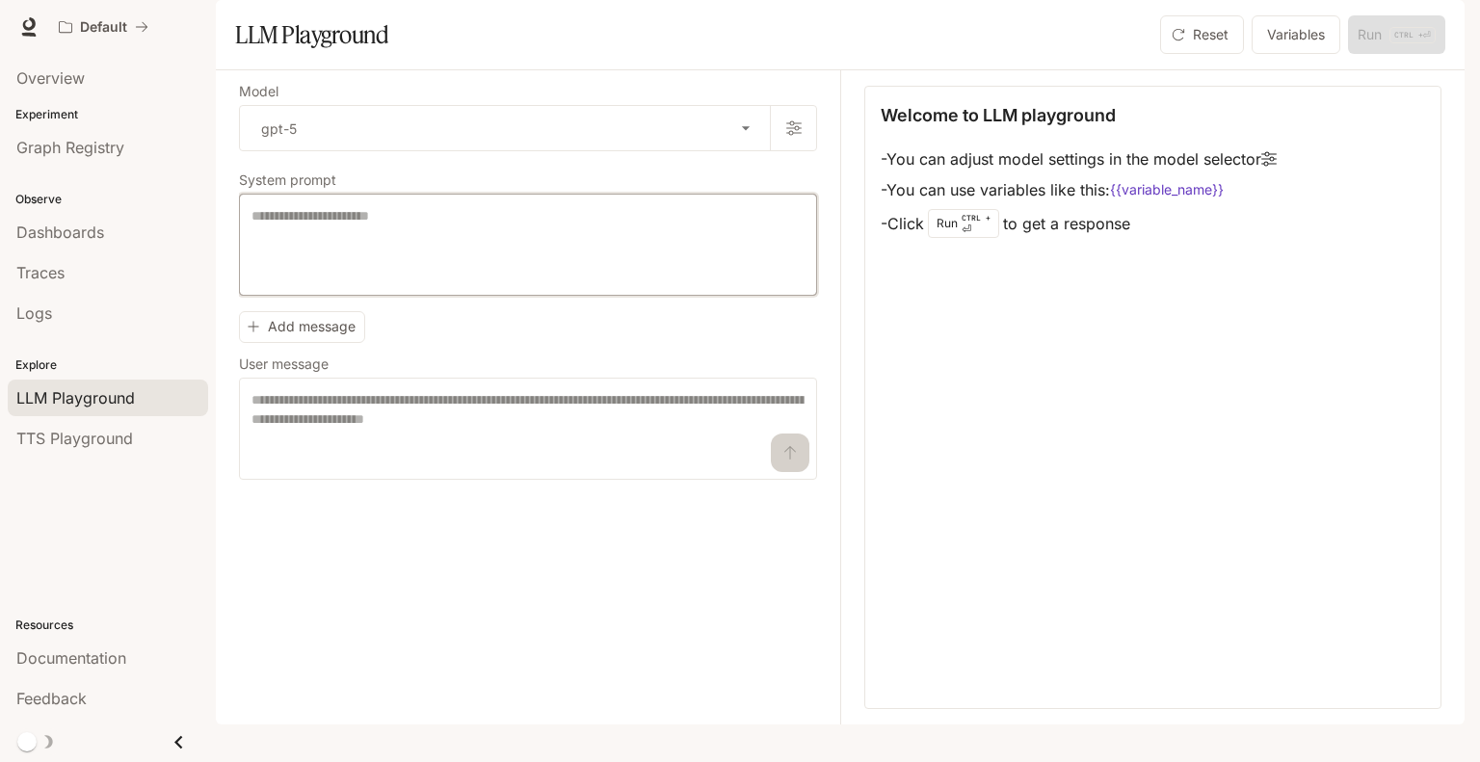
click at [489, 283] on textarea at bounding box center [527, 244] width 553 height 77
click at [397, 450] on textarea at bounding box center [527, 428] width 553 height 77
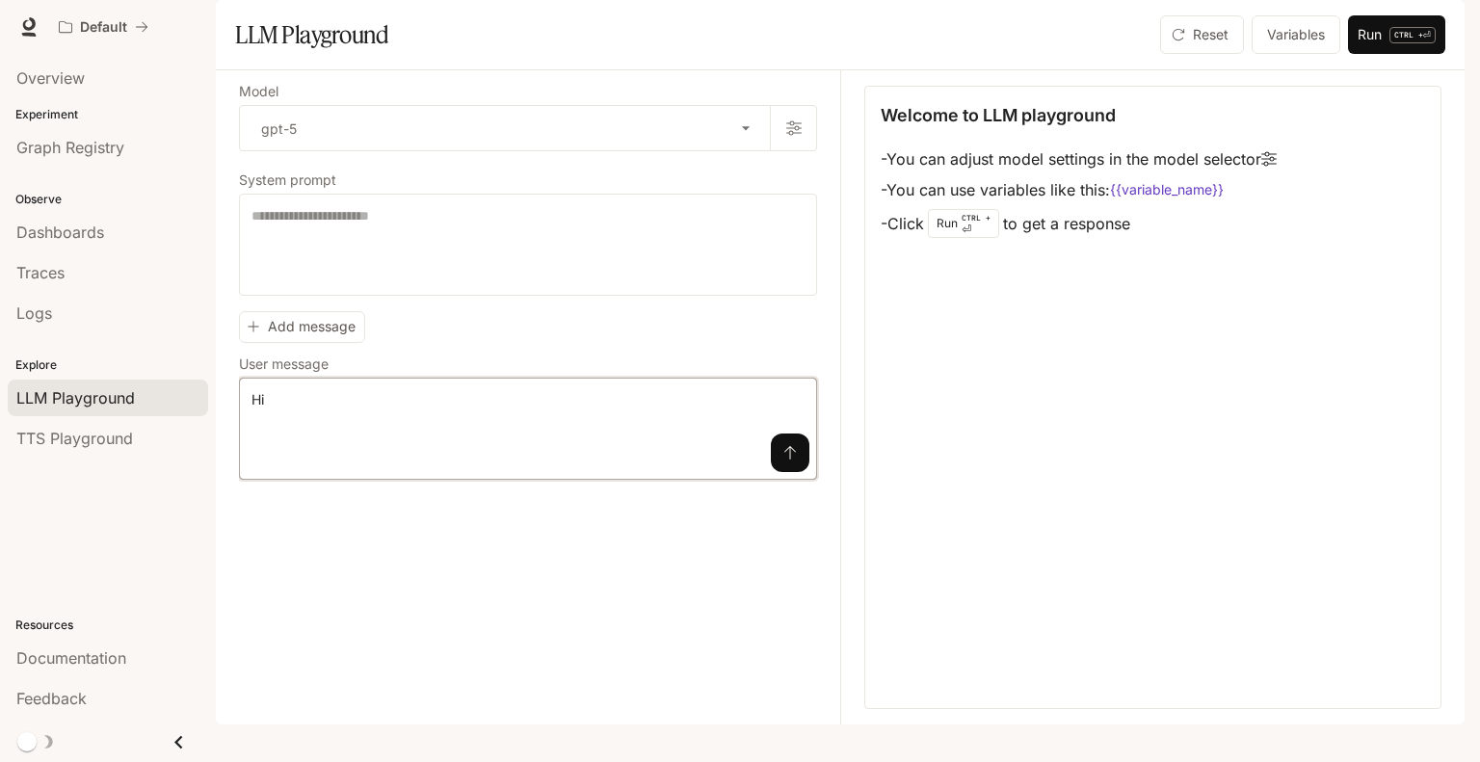
click at [566, 467] on textarea "**" at bounding box center [527, 428] width 553 height 77
type textarea "**"
click at [799, 472] on button "submit" at bounding box center [790, 453] width 39 height 39
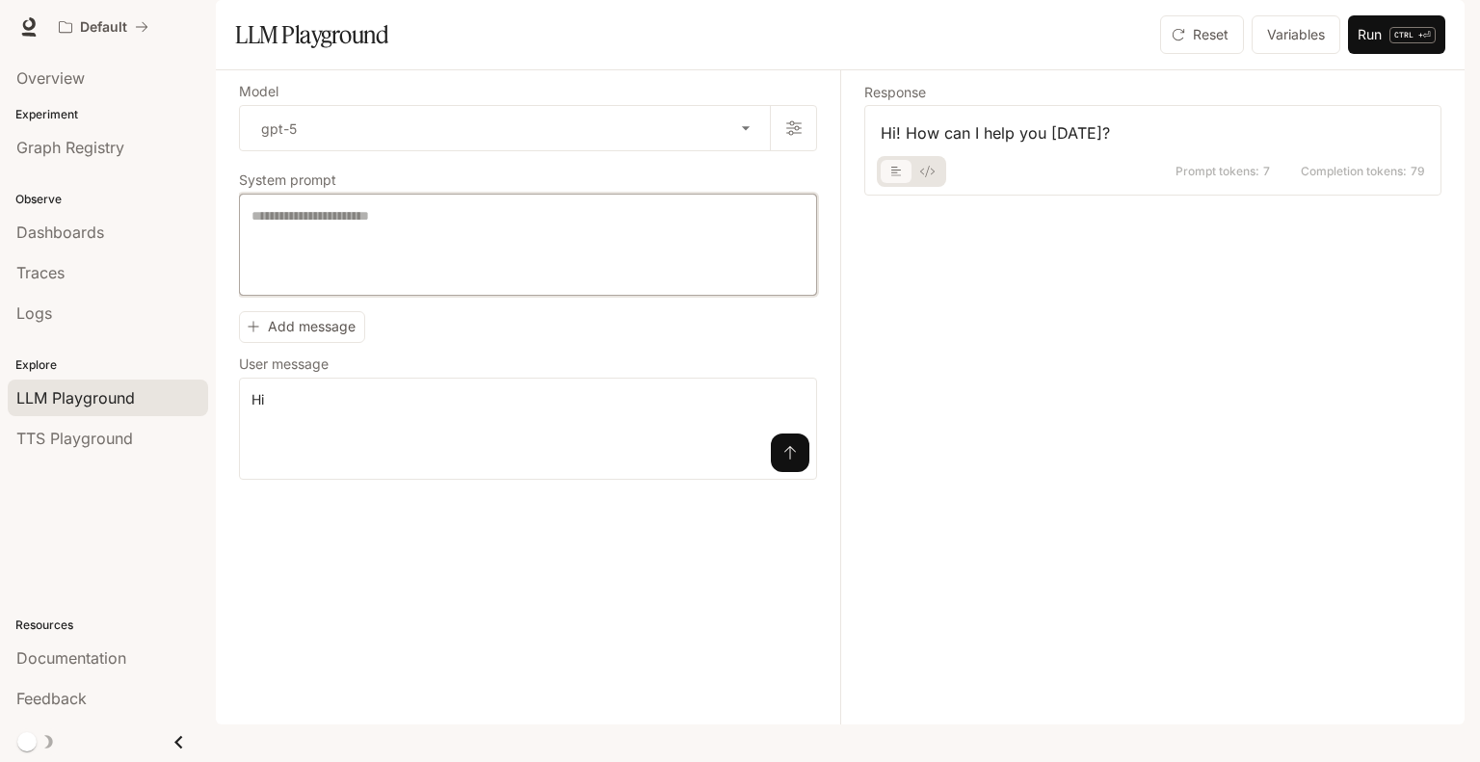
click at [631, 283] on textarea at bounding box center [527, 244] width 553 height 77
click at [79, 223] on span "Dashboards" at bounding box center [60, 232] width 88 height 23
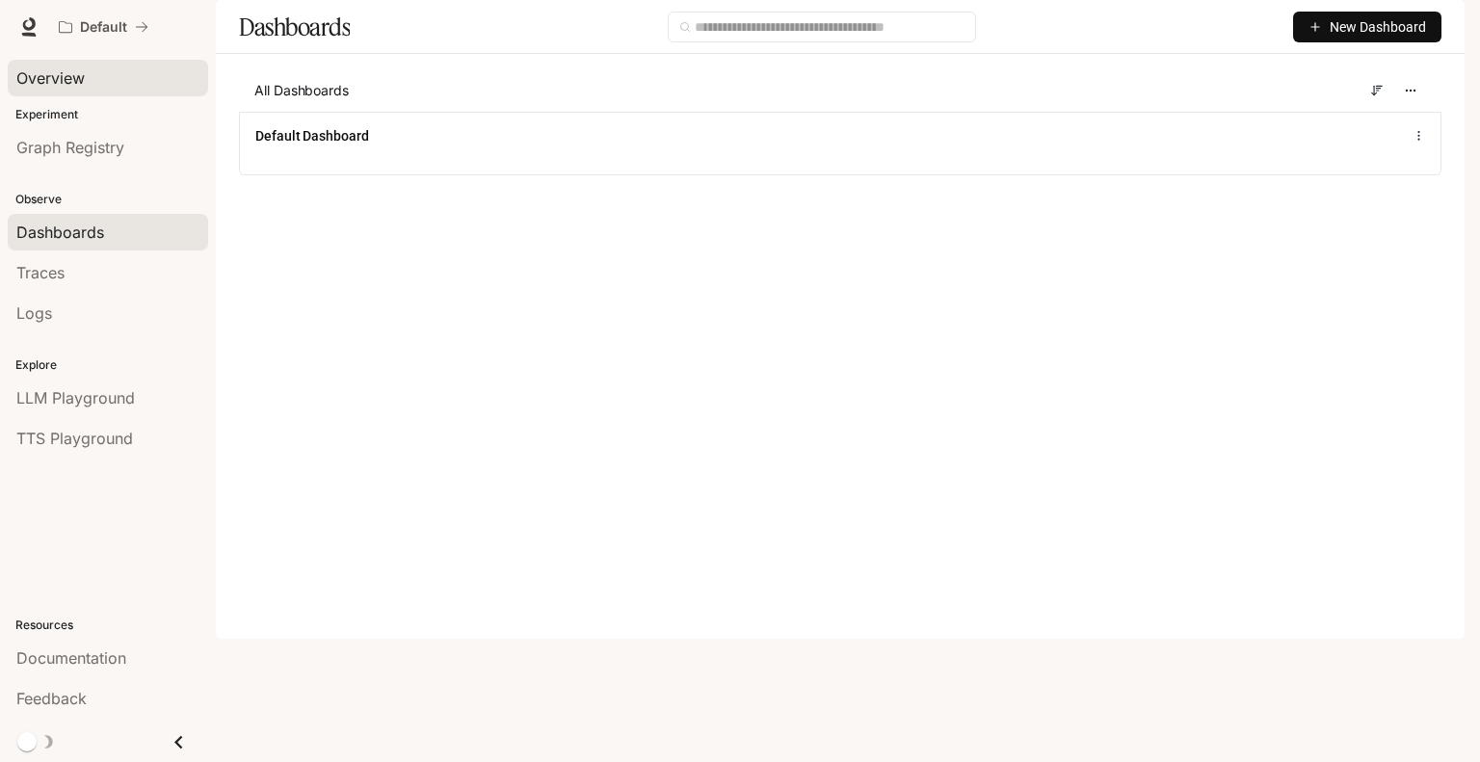
click at [80, 86] on span "Overview" at bounding box center [50, 77] width 68 height 23
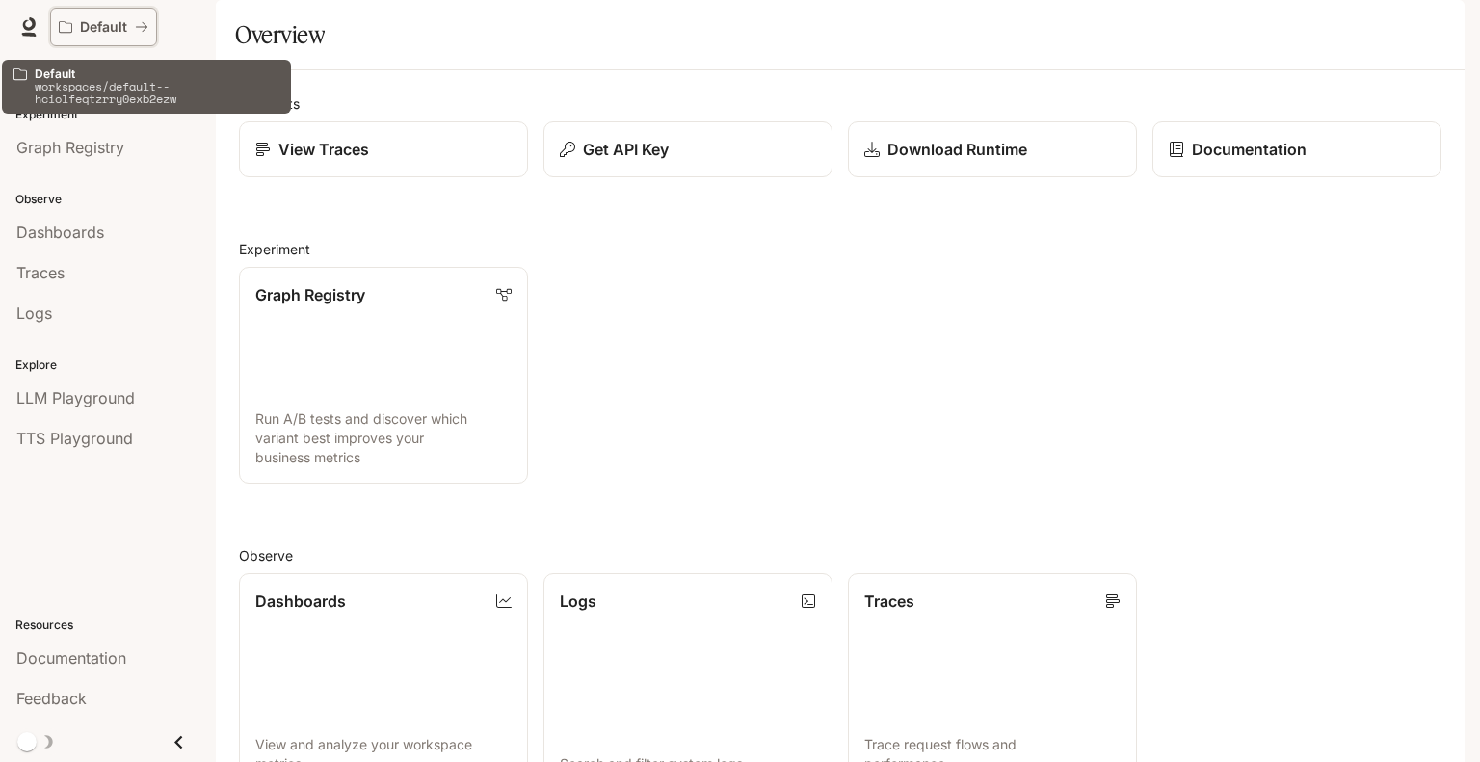
click at [109, 26] on p "Default" at bounding box center [103, 27] width 47 height 16
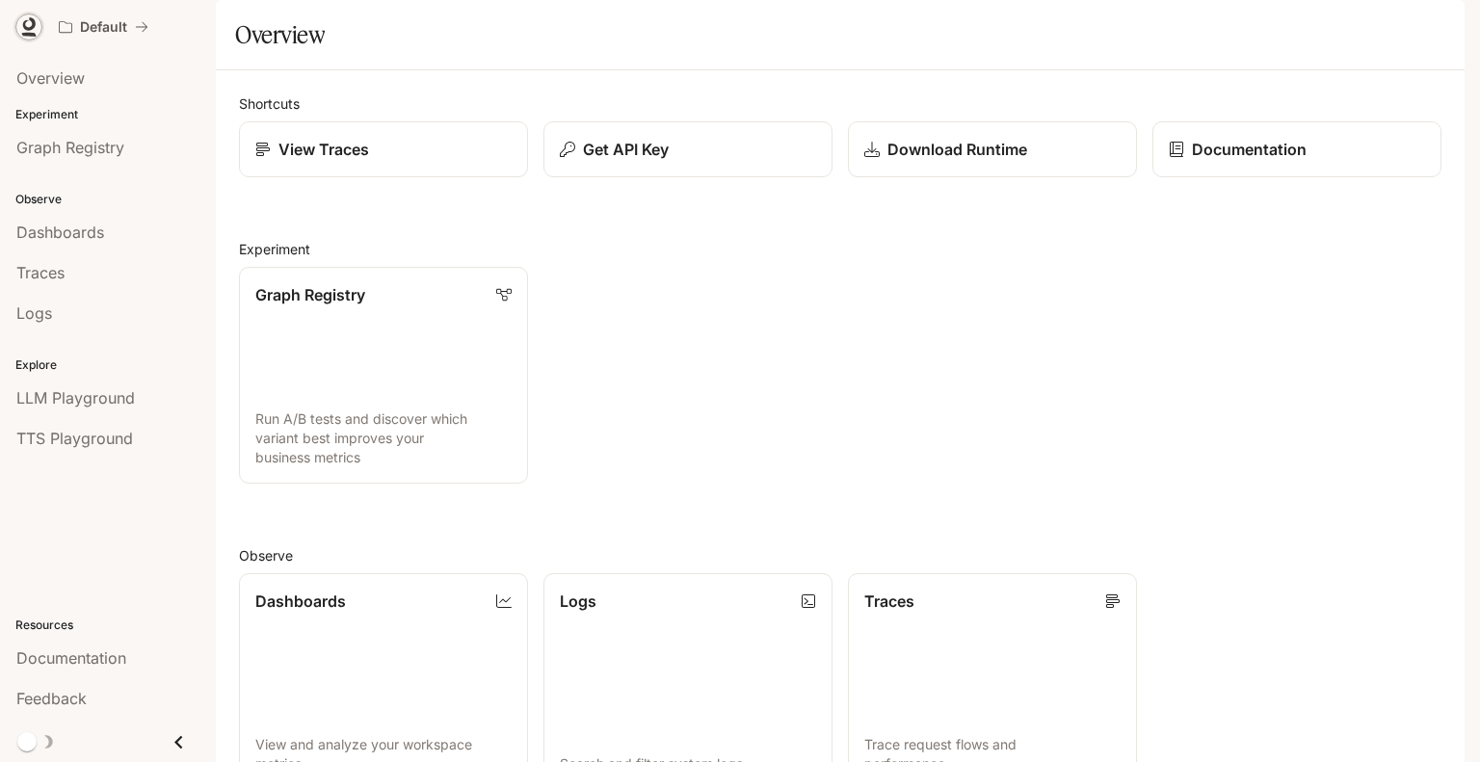
click at [23, 26] on icon at bounding box center [29, 23] width 13 height 13
